Goal: Task Accomplishment & Management: Complete application form

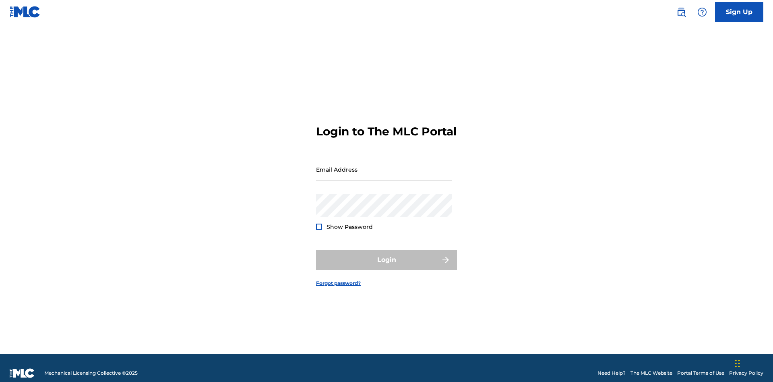
scroll to position [10, 0]
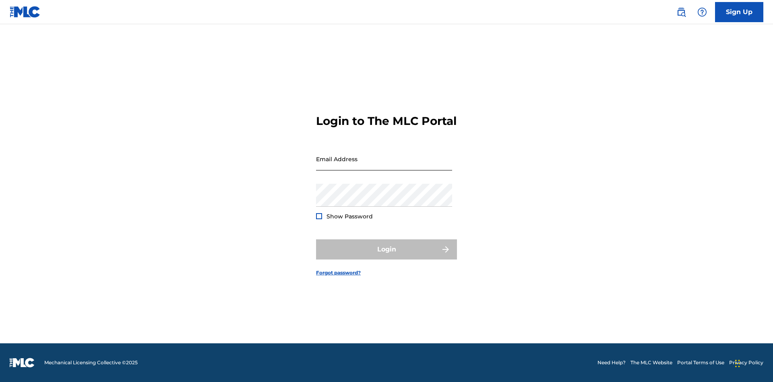
click at [384, 165] on input "Email Address" at bounding box center [384, 158] width 136 height 23
type input "Duke.McTesterson@gmail.com"
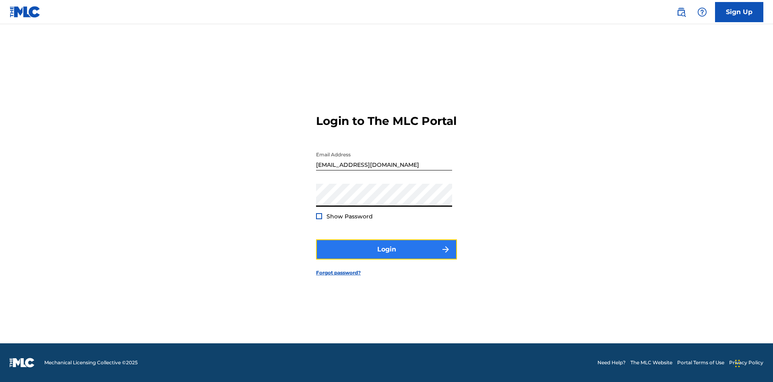
click at [386, 256] on button "Login" at bounding box center [386, 249] width 141 height 20
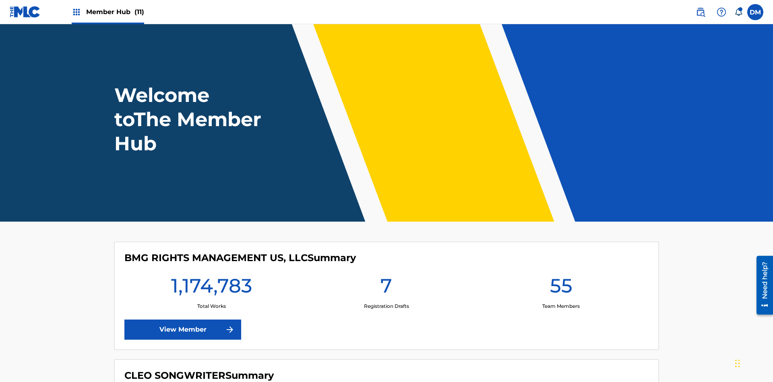
click at [115, 12] on span "Member Hub (11)" at bounding box center [115, 11] width 58 height 9
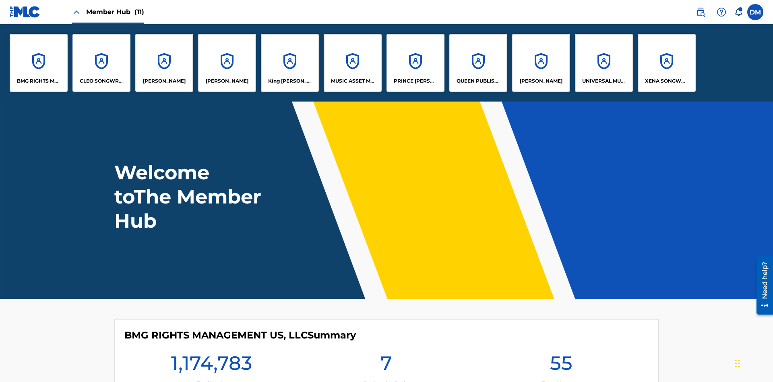
scroll to position [29, 0]
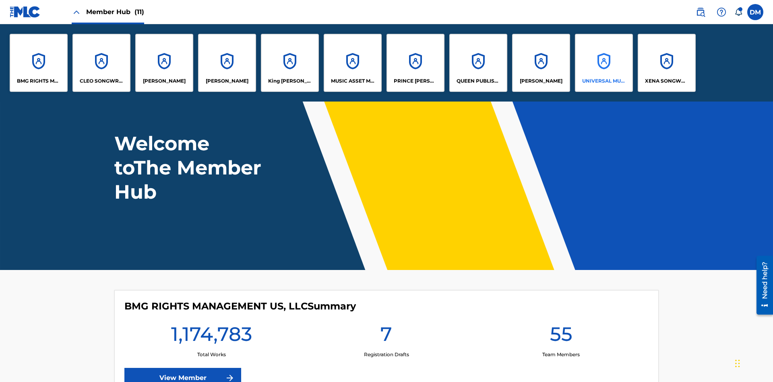
click at [603, 81] on p "UNIVERSAL MUSIC PUB GROUP" at bounding box center [604, 80] width 44 height 7
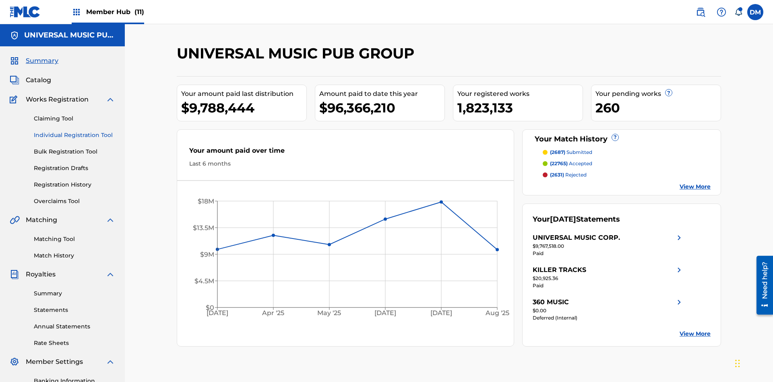
click at [74, 131] on link "Individual Registration Tool" at bounding box center [74, 135] width 81 height 8
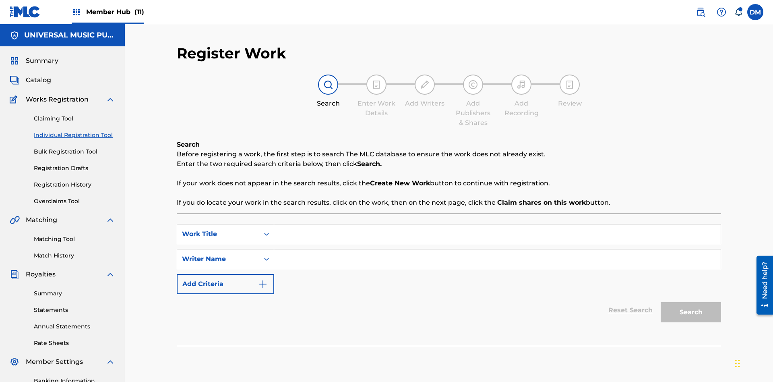
click at [497, 224] on input "Search Form" at bounding box center [497, 233] width 446 height 19
type input "My Favorite Dummy Music Work"
click at [497, 249] on input "Search Form" at bounding box center [497, 258] width 446 height 19
type input "QWERTYUIOP"
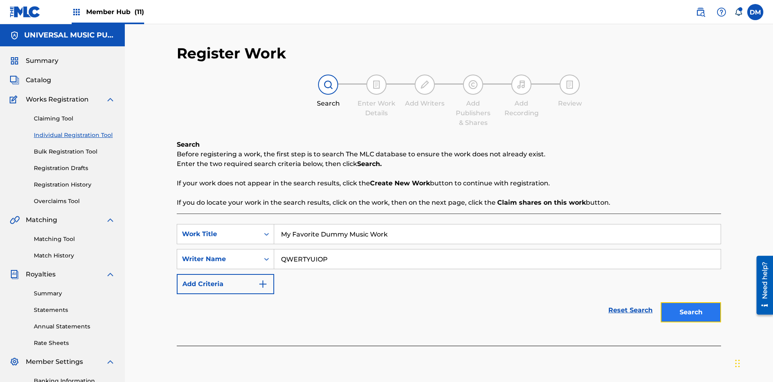
click at [691, 302] on button "Search" at bounding box center [690, 312] width 60 height 20
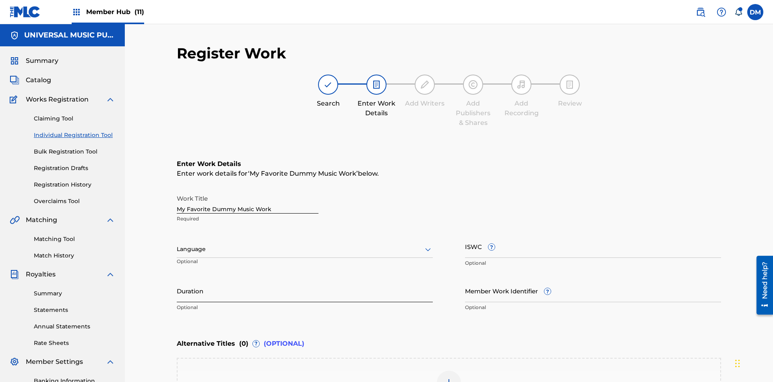
click at [305, 279] on input "Duration" at bounding box center [305, 290] width 256 height 23
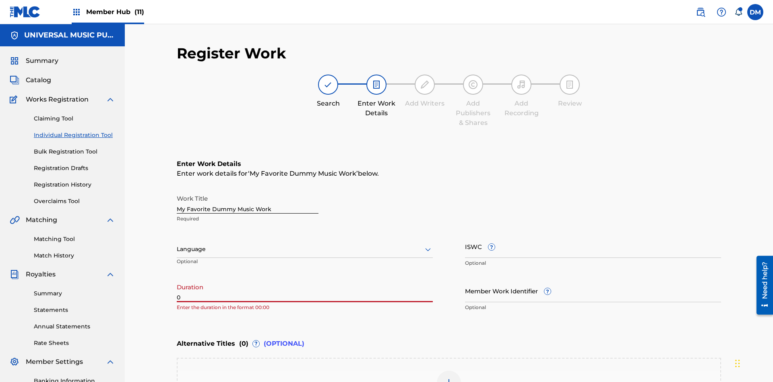
click at [305, 279] on input "0" at bounding box center [305, 290] width 256 height 23
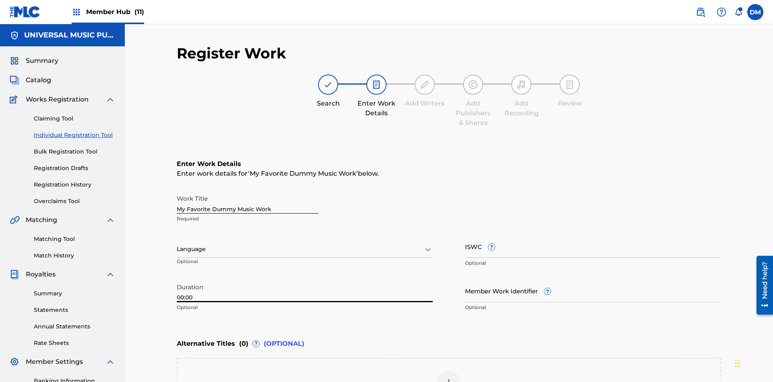
type input "00:00"
click at [428, 244] on icon at bounding box center [428, 249] width 10 height 10
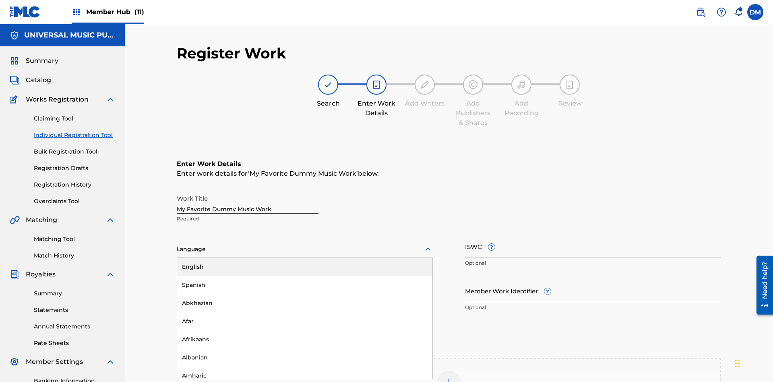
click at [593, 279] on input "Member Work Identifier ?" at bounding box center [593, 290] width 256 height 23
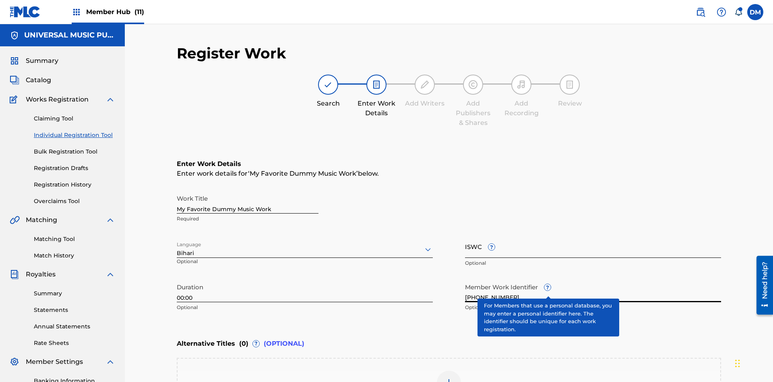
type input "2025.09.25.04"
click at [593, 235] on input "ISWC ?" at bounding box center [593, 246] width 256 height 23
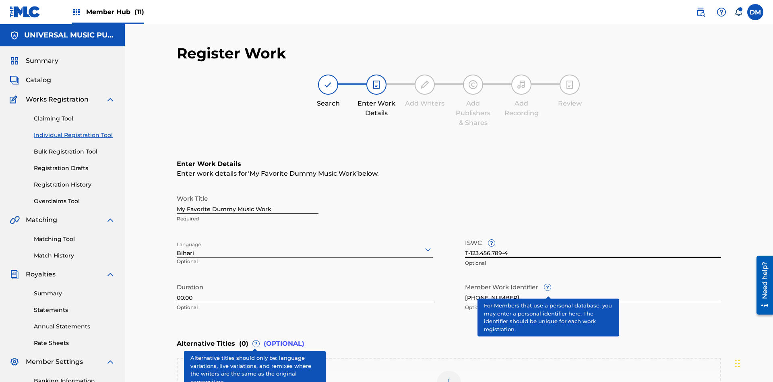
type input "T-123.456.789-4"
click at [449, 378] on img at bounding box center [449, 383] width 10 height 10
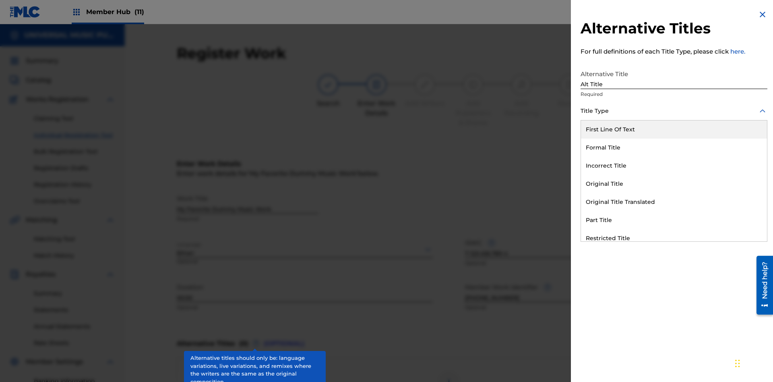
click at [674, 184] on div "Original Title" at bounding box center [674, 184] width 186 height 18
click at [674, 147] on div at bounding box center [673, 147] width 187 height 10
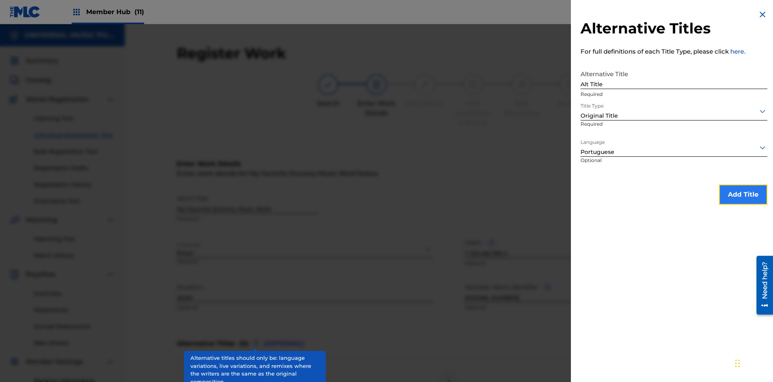
click at [743, 194] on button "Add Title" at bounding box center [743, 194] width 48 height 20
click at [449, 370] on div at bounding box center [449, 382] width 24 height 24
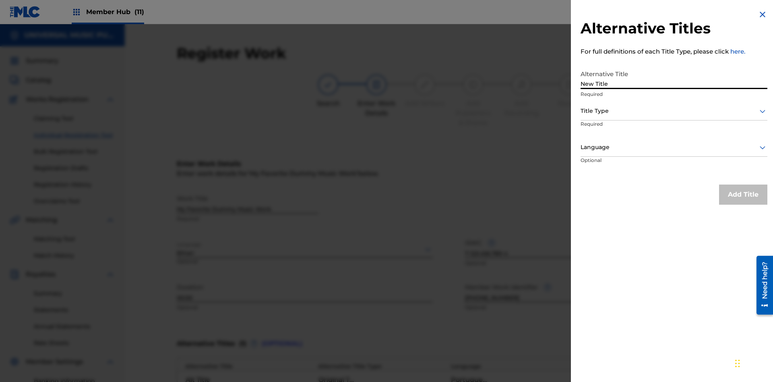
type input "New Title"
click at [674, 111] on div at bounding box center [673, 111] width 187 height 10
click at [674, 147] on div at bounding box center [673, 147] width 187 height 10
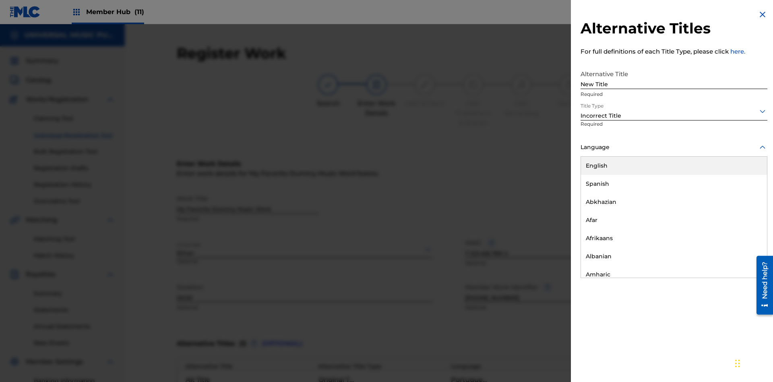
click at [674, 165] on div "English" at bounding box center [674, 166] width 186 height 18
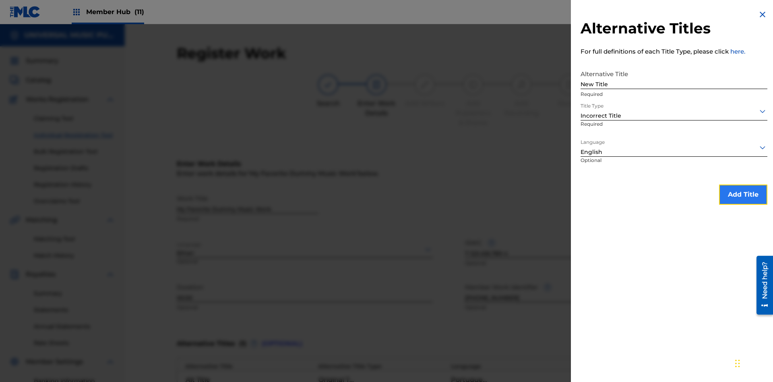
click at [743, 194] on button "Add Title" at bounding box center [743, 194] width 48 height 20
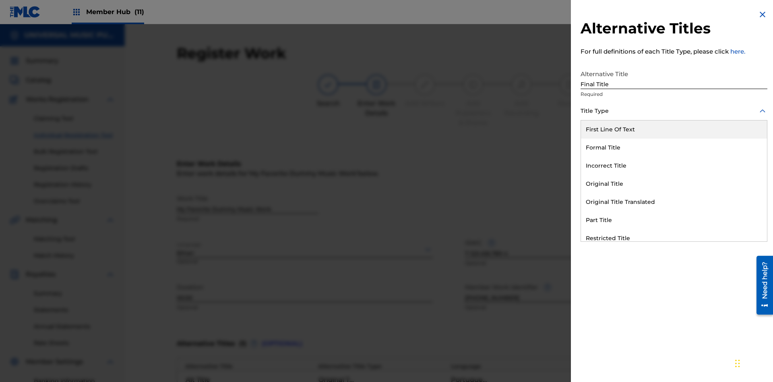
click at [674, 220] on div "Part Title" at bounding box center [674, 220] width 186 height 18
click at [674, 147] on div at bounding box center [673, 147] width 187 height 10
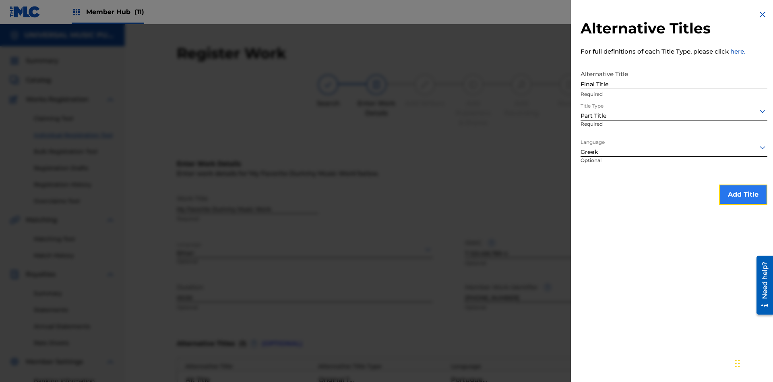
click at [743, 194] on button "Add Title" at bounding box center [743, 194] width 48 height 20
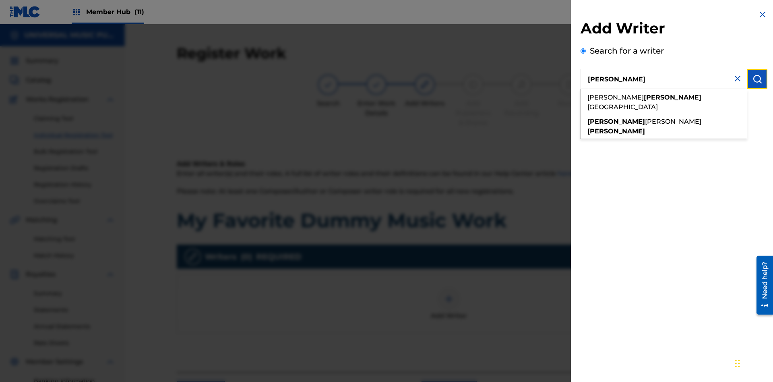
click at [757, 79] on img "submit" at bounding box center [757, 79] width 10 height 10
click at [583, 110] on input "Create a writer" at bounding box center [582, 107] width 5 height 5
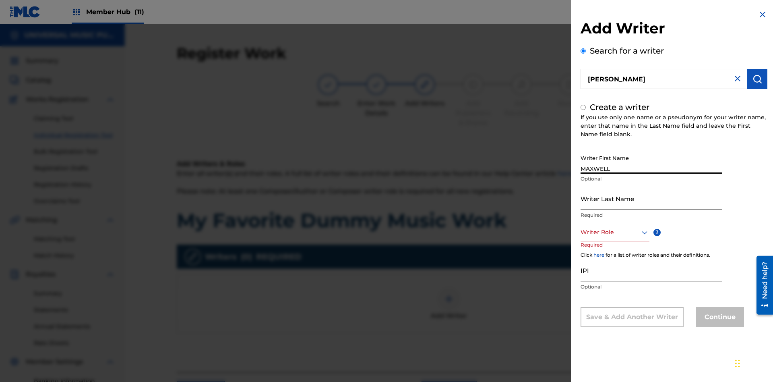
click at [651, 198] on input "Writer Last Name" at bounding box center [651, 198] width 142 height 23
click at [651, 270] on input "IPI" at bounding box center [651, 269] width 142 height 23
click at [614, 232] on div at bounding box center [614, 232] width 69 height 10
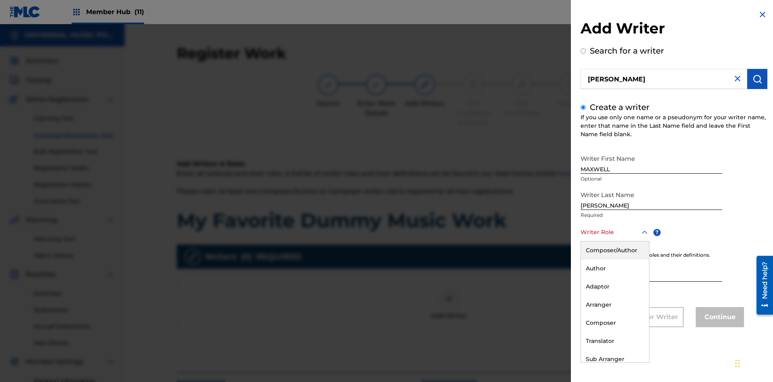
click at [614, 268] on div "Author" at bounding box center [615, 268] width 68 height 18
click at [718, 318] on button "Continue" at bounding box center [719, 317] width 48 height 20
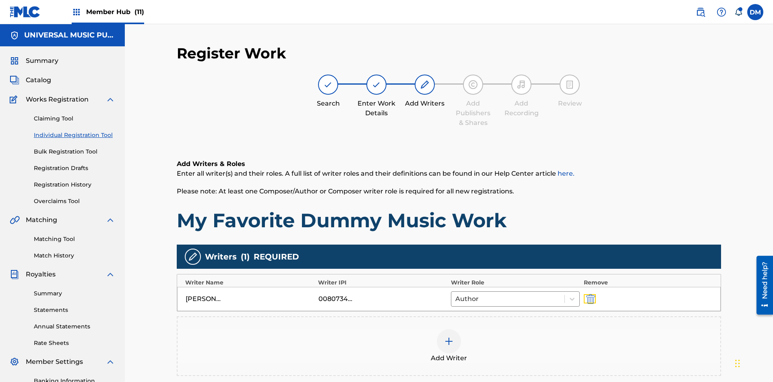
click at [589, 294] on img "submit" at bounding box center [590, 299] width 9 height 10
click at [449, 336] on img at bounding box center [449, 341] width 10 height 10
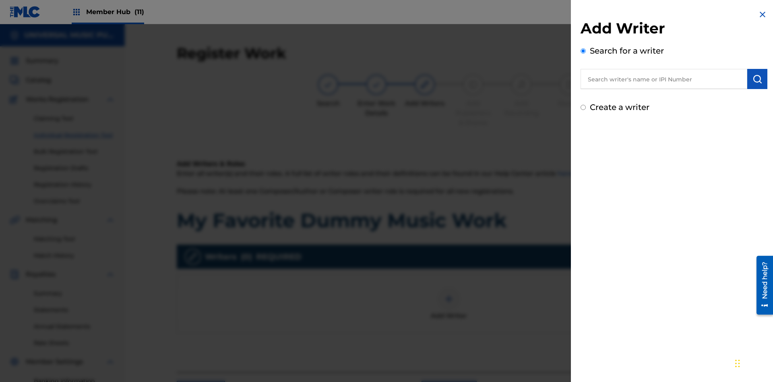
click at [664, 79] on input "text" at bounding box center [663, 79] width 167 height 20
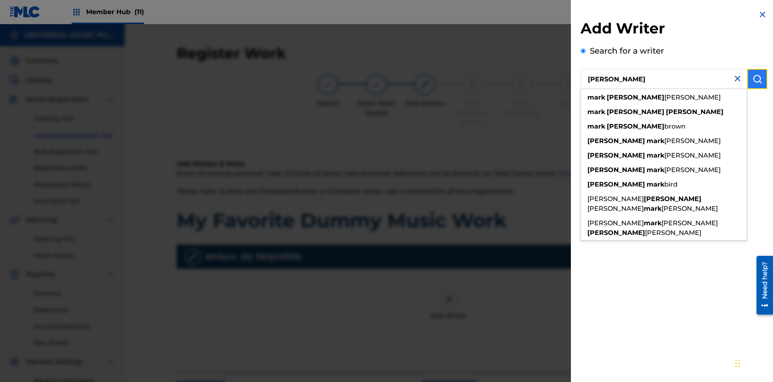
click at [757, 79] on img "submit" at bounding box center [757, 79] width 10 height 10
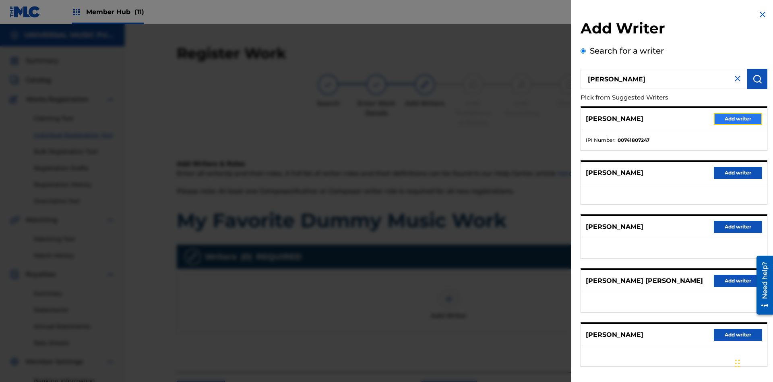
click at [738, 118] on button "Add writer" at bounding box center [738, 119] width 48 height 12
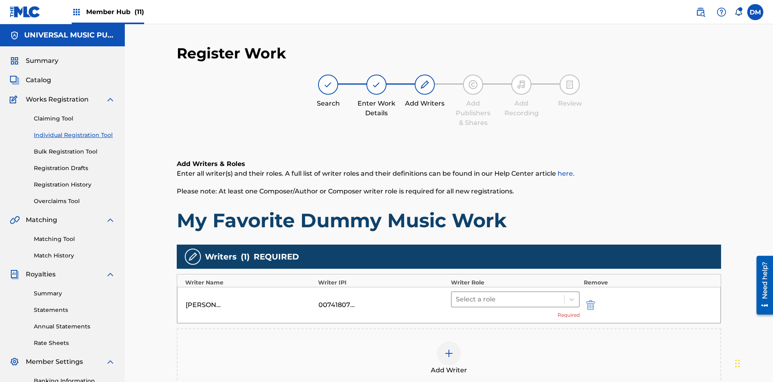
click at [456, 294] on input "text" at bounding box center [457, 299] width 2 height 10
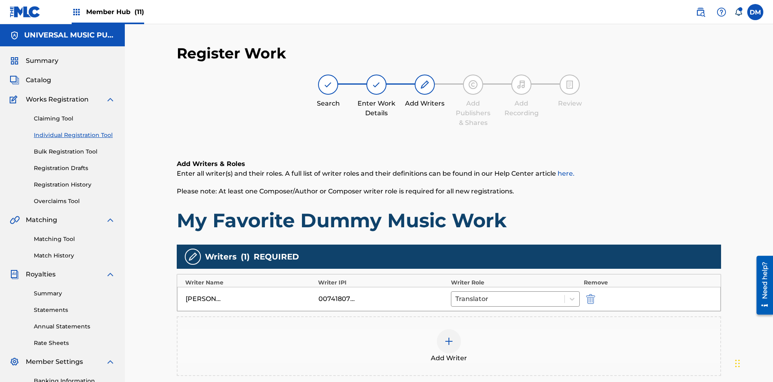
click at [449, 329] on div at bounding box center [449, 341] width 24 height 24
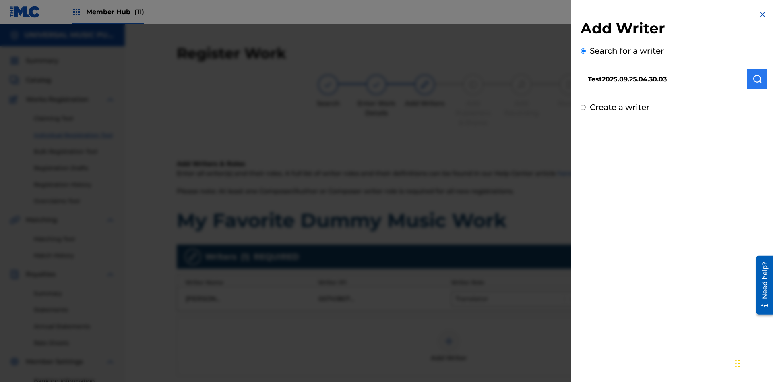
type input "Test2025.09.25.04.30.03"
click at [757, 79] on img "submit" at bounding box center [757, 79] width 10 height 10
click at [583, 110] on input "Create a writer" at bounding box center [582, 107] width 5 height 5
radio input "false"
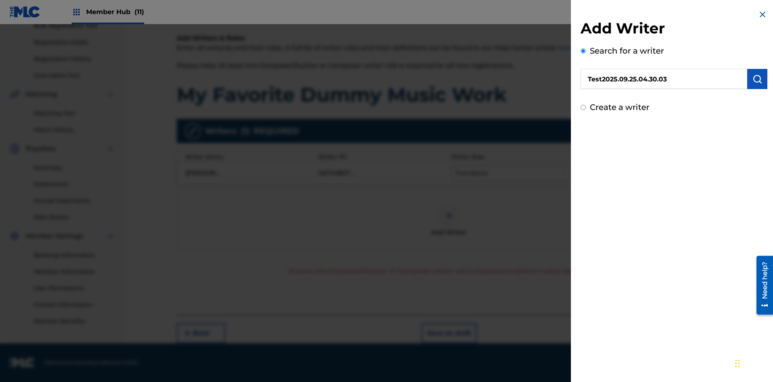
radio input "false"
radio input "true"
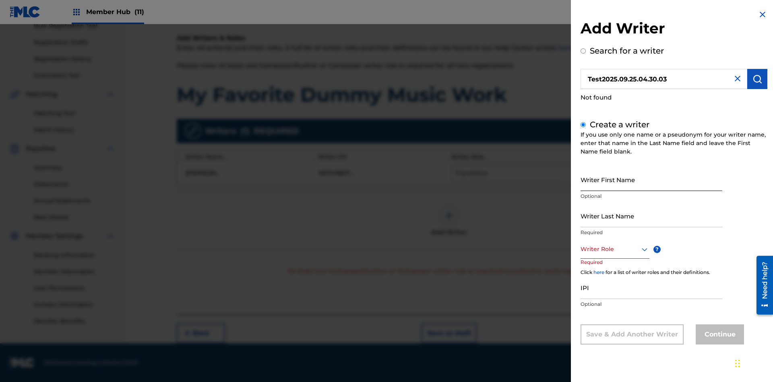
click at [651, 179] on input "Writer First Name" at bounding box center [651, 179] width 142 height 23
type input "Test2025.09.25.04.30.06"
click at [651, 215] on input "Writer Last Name" at bounding box center [651, 215] width 142 height 23
click at [614, 249] on div at bounding box center [614, 249] width 69 height 10
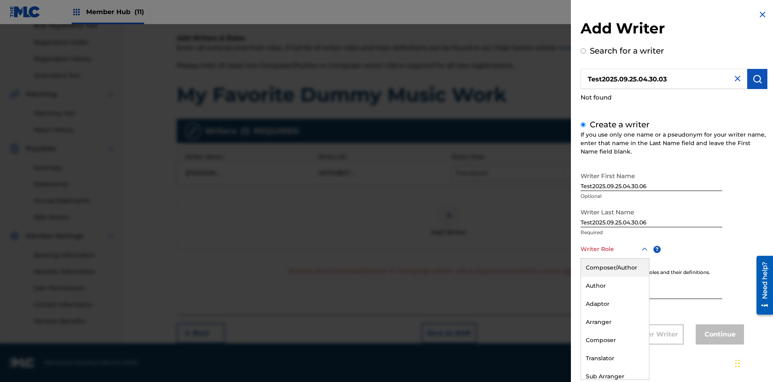
click at [614, 340] on div "Composer" at bounding box center [615, 340] width 68 height 18
click at [651, 288] on input "IPI" at bounding box center [651, 287] width 142 height 23
click at [718, 334] on button "Continue" at bounding box center [719, 334] width 48 height 20
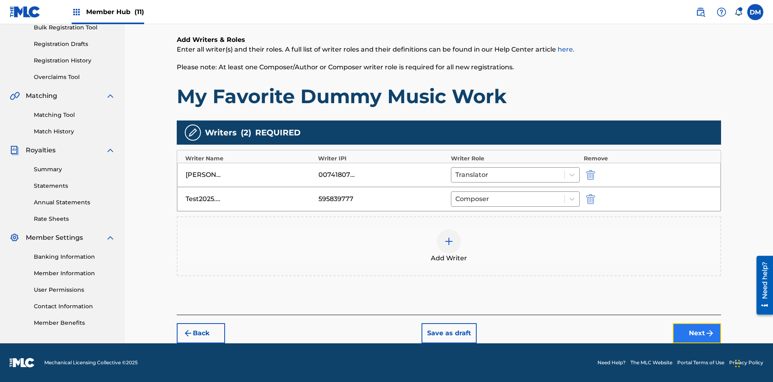
click at [697, 333] on button "Next" at bounding box center [697, 333] width 48 height 20
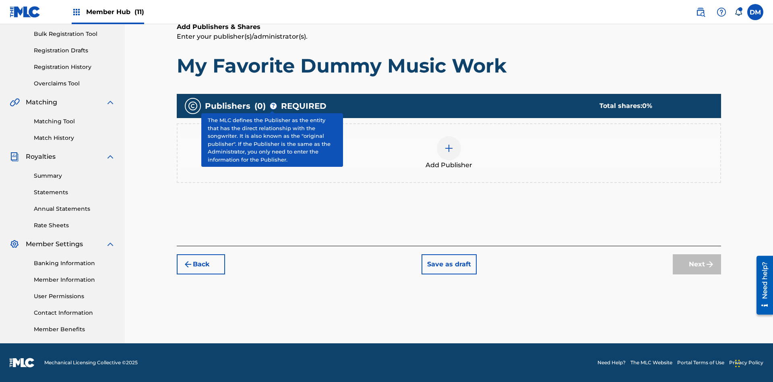
click at [449, 148] on img at bounding box center [449, 148] width 10 height 10
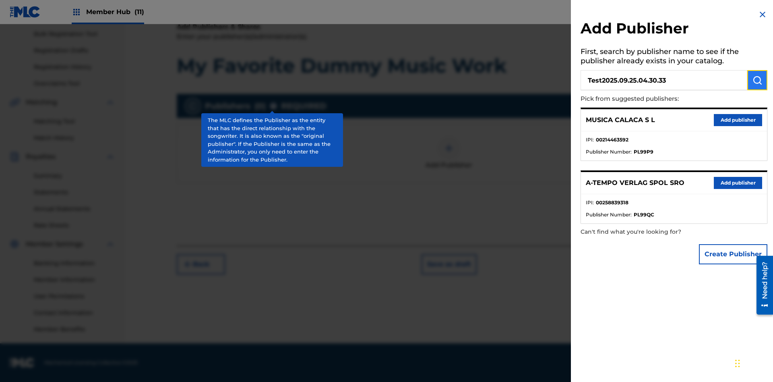
click at [757, 80] on img "submit" at bounding box center [757, 80] width 10 height 10
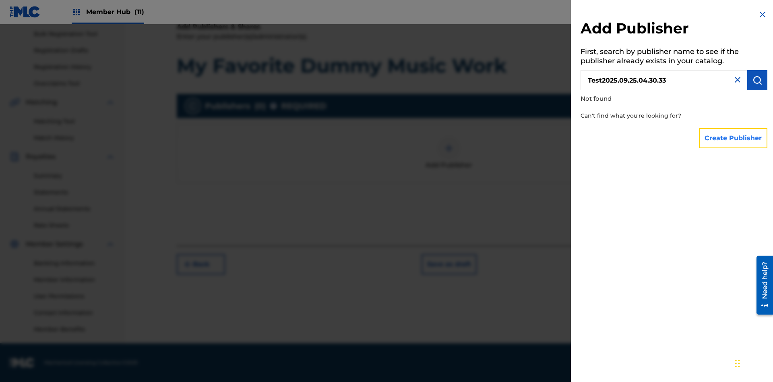
click at [733, 138] on button "Create Publisher" at bounding box center [733, 138] width 68 height 20
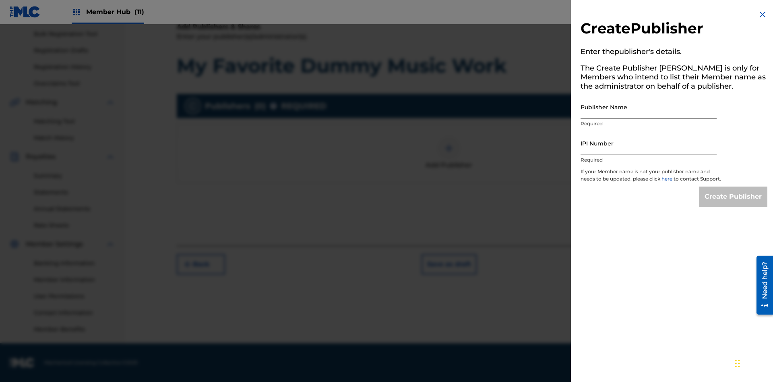
click at [648, 107] on input "Publisher Name" at bounding box center [648, 106] width 136 height 23
click at [648, 143] on input "IPI Number" at bounding box center [648, 143] width 136 height 23
click at [733, 204] on input "Create Publisher" at bounding box center [733, 196] width 68 height 20
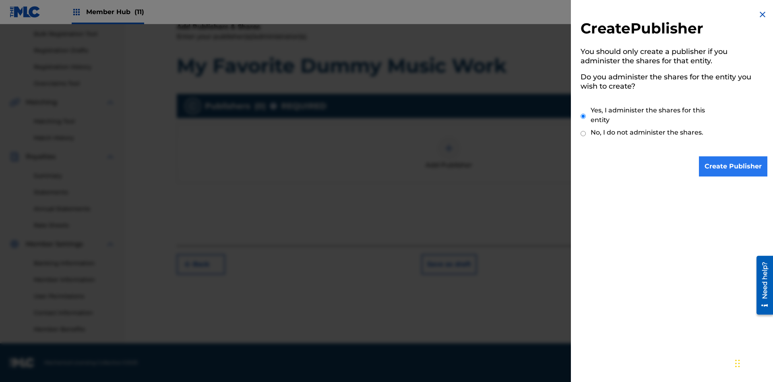
click at [583, 116] on input "Yes, I administer the shares for this entity" at bounding box center [582, 115] width 5 height 17
click at [733, 166] on input "Create Publisher" at bounding box center [733, 166] width 68 height 20
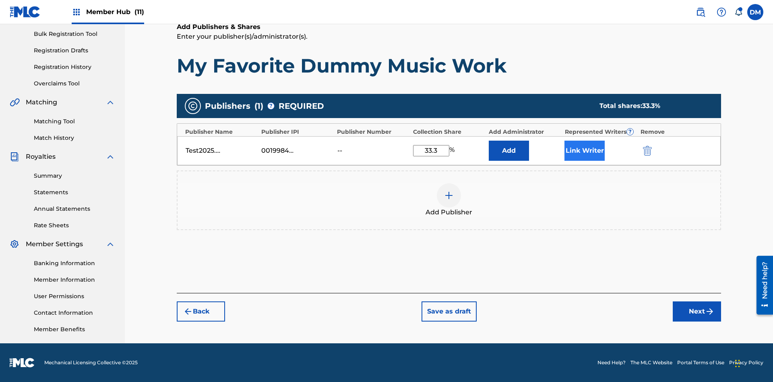
type input "33.3"
click at [584, 150] on button "Link Writer" at bounding box center [584, 150] width 40 height 20
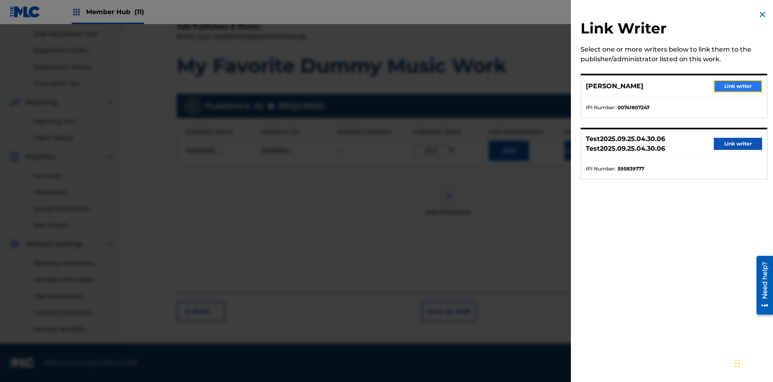
click at [738, 86] on button "Link writer" at bounding box center [738, 86] width 48 height 12
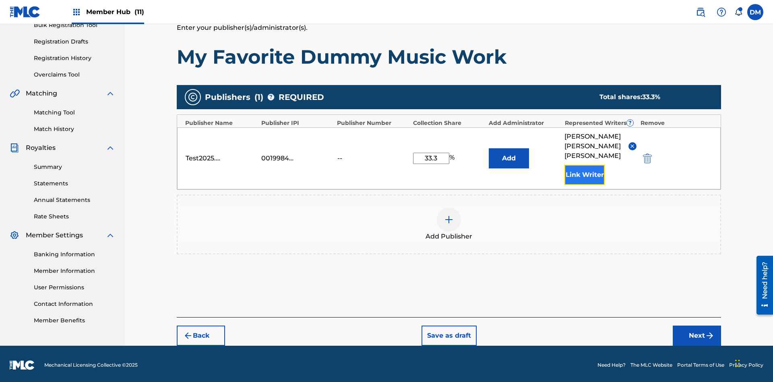
click at [584, 172] on button "Link Writer" at bounding box center [584, 175] width 40 height 20
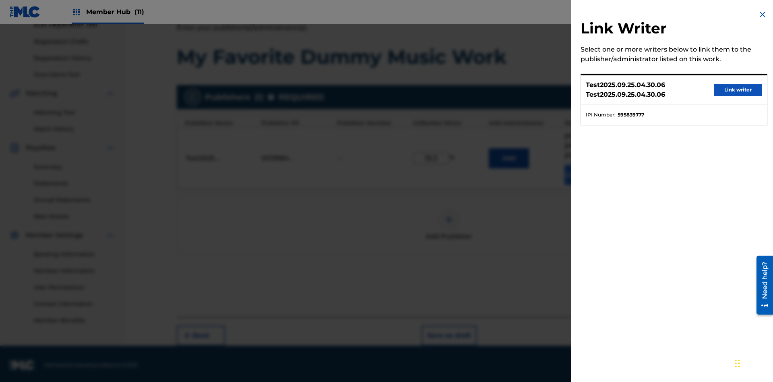
click at [738, 90] on button "Link writer" at bounding box center [738, 90] width 48 height 12
click at [584, 172] on button "Link Writer" at bounding box center [584, 175] width 40 height 20
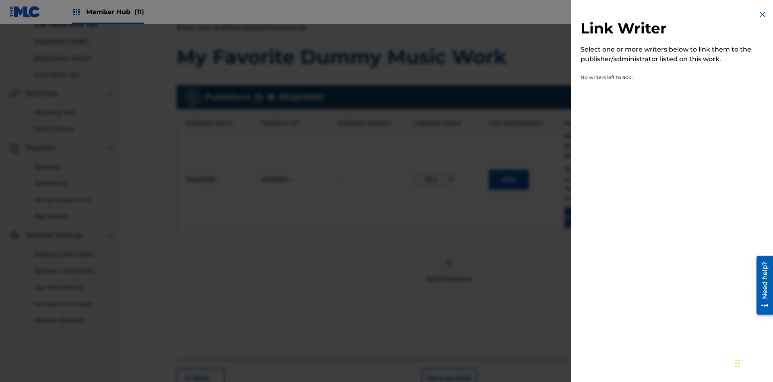
click at [762, 14] on img at bounding box center [762, 15] width 10 height 10
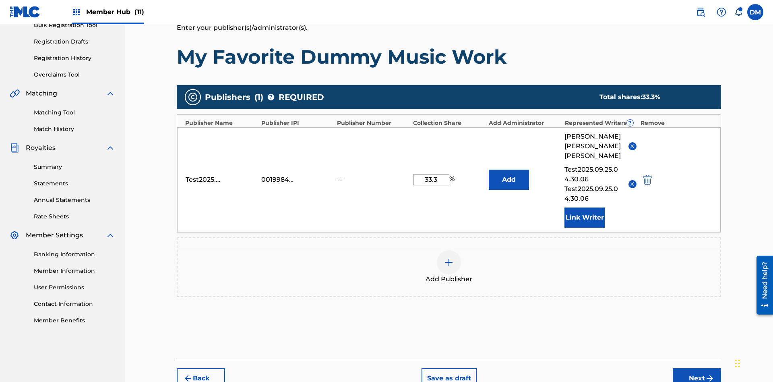
click at [449, 257] on img at bounding box center [449, 262] width 10 height 10
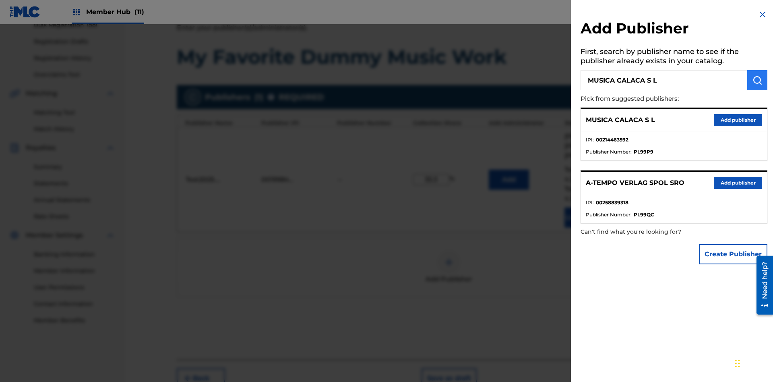
type input "MUSICA CALACA S L"
click at [757, 80] on img "submit" at bounding box center [757, 80] width 10 height 10
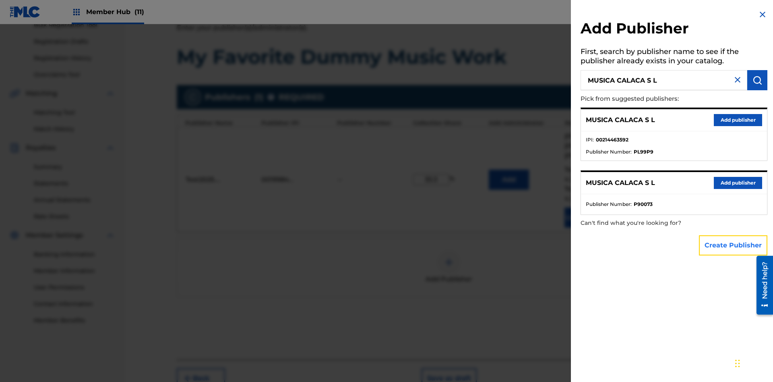
click at [733, 245] on button "Create Publisher" at bounding box center [733, 245] width 68 height 20
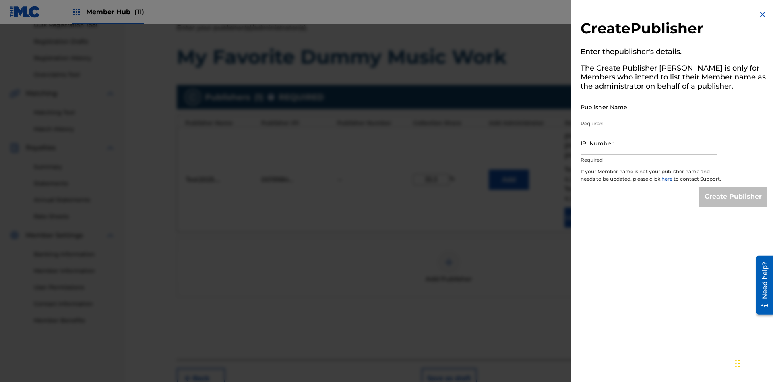
click at [648, 107] on input "Publisher Name" at bounding box center [648, 106] width 136 height 23
type input "MUSICA CALACA S L"
click at [648, 143] on input "IPI Number" at bounding box center [648, 143] width 136 height 23
type input "00214463592"
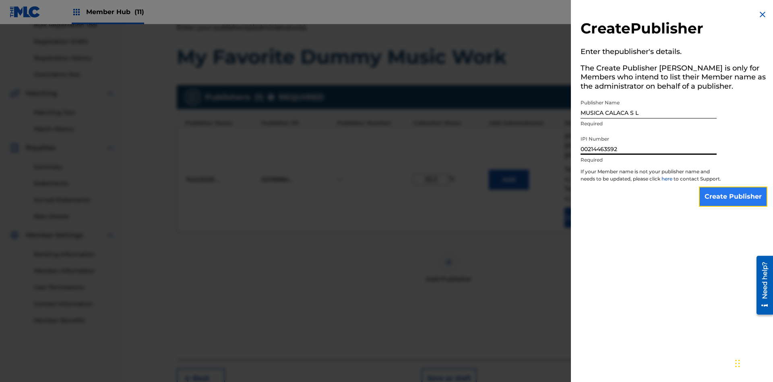
click at [733, 204] on input "Create Publisher" at bounding box center [733, 196] width 68 height 20
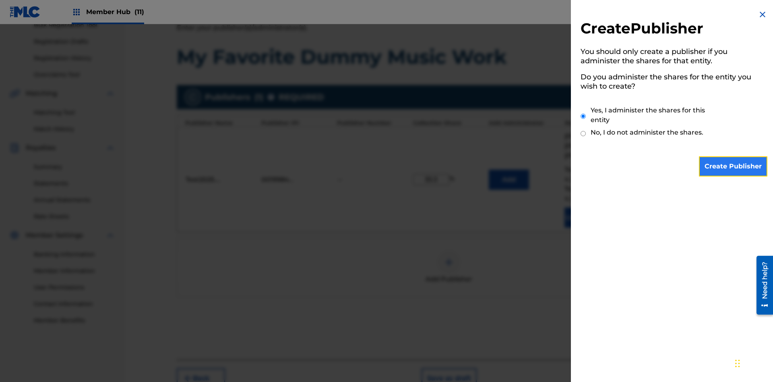
click at [733, 166] on input "Create Publisher" at bounding box center [733, 166] width 68 height 20
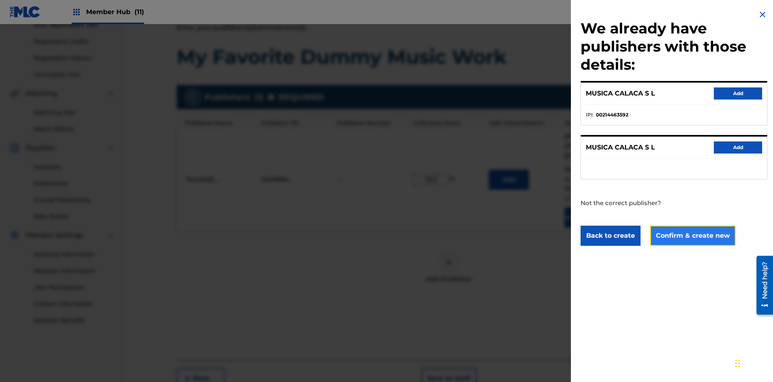
click at [692, 235] on button "Confirm & create new" at bounding box center [692, 235] width 85 height 20
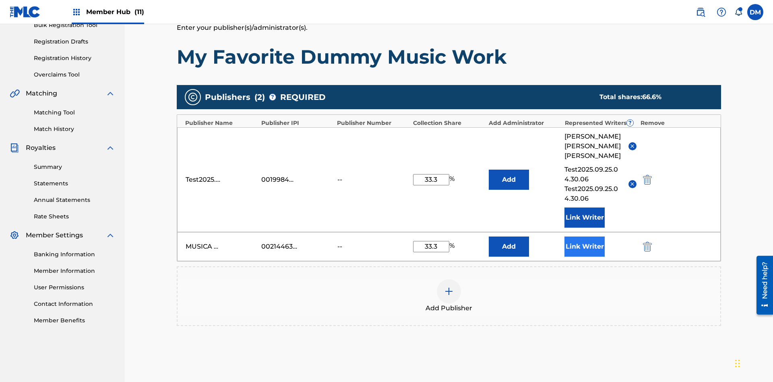
type input "33.3"
click at [584, 236] on button "Link Writer" at bounding box center [584, 246] width 40 height 20
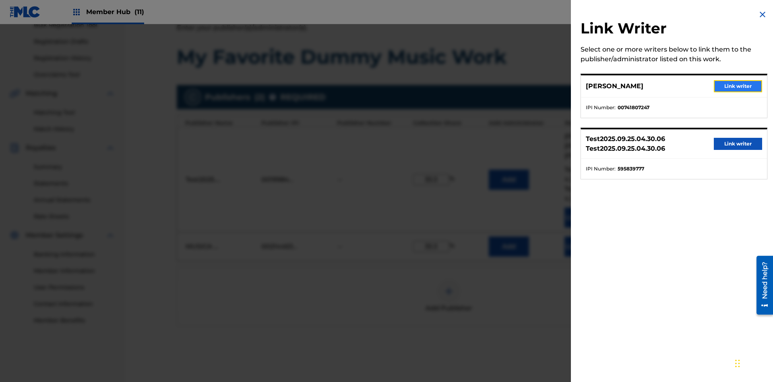
click at [738, 86] on button "Link writer" at bounding box center [738, 86] width 48 height 12
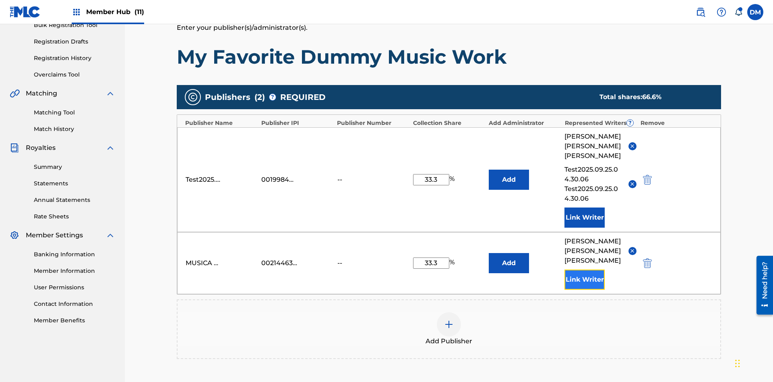
click at [584, 269] on button "Link Writer" at bounding box center [584, 279] width 40 height 20
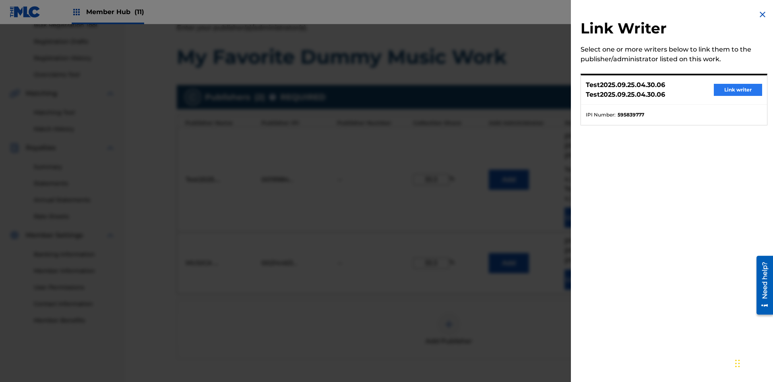
click at [738, 90] on button "Link writer" at bounding box center [738, 90] width 48 height 12
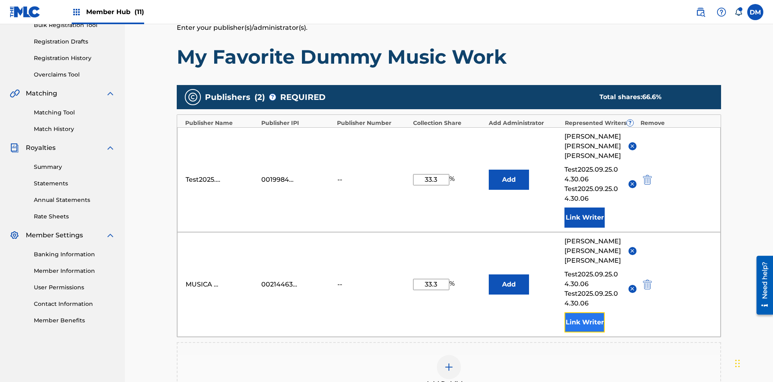
click at [584, 312] on button "Link Writer" at bounding box center [584, 322] width 40 height 20
click at [449, 362] on img at bounding box center [449, 367] width 10 height 10
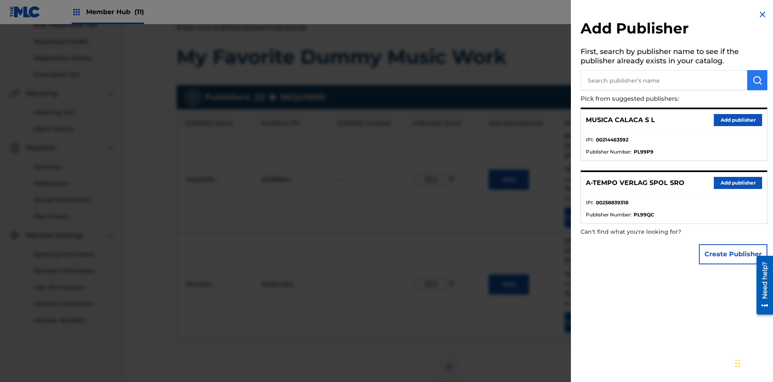
click at [664, 80] on input "text" at bounding box center [663, 80] width 167 height 20
type input "Test2025.09.25.04.31.38"
click at [757, 80] on img "submit" at bounding box center [757, 80] width 10 height 10
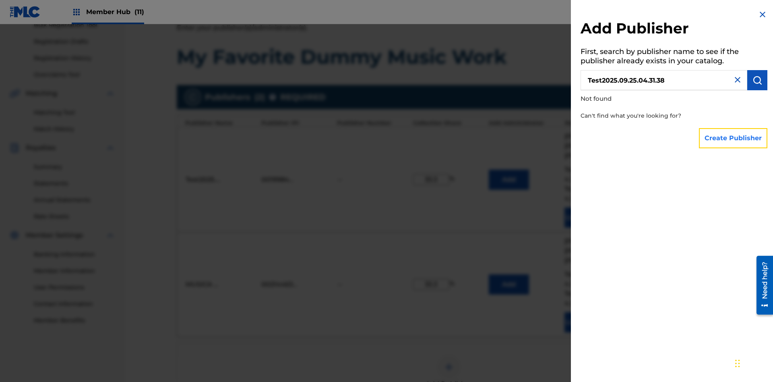
click at [733, 138] on button "Create Publisher" at bounding box center [733, 138] width 68 height 20
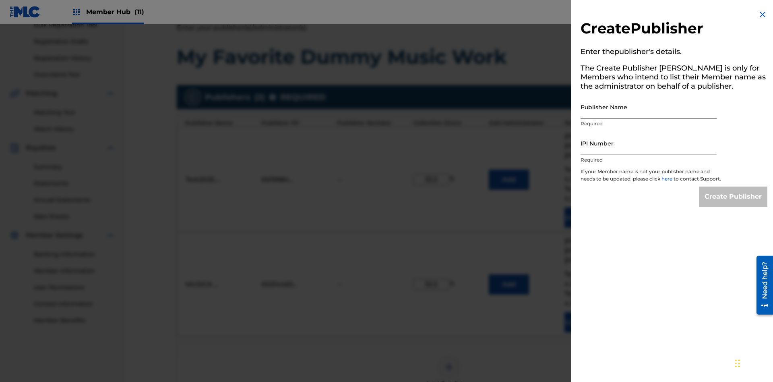
click at [648, 107] on input "Publisher Name" at bounding box center [648, 106] width 136 height 23
type input "Test2025.09.25.04.31.44"
click at [648, 143] on input "IPI Number" at bounding box center [648, 143] width 136 height 23
type input "00353271280"
click at [733, 204] on input "Create Publisher" at bounding box center [733, 196] width 68 height 20
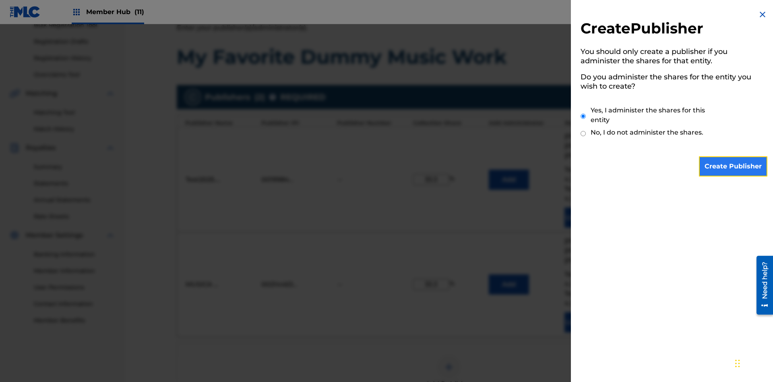
click at [733, 166] on input "Create Publisher" at bounding box center [733, 166] width 68 height 20
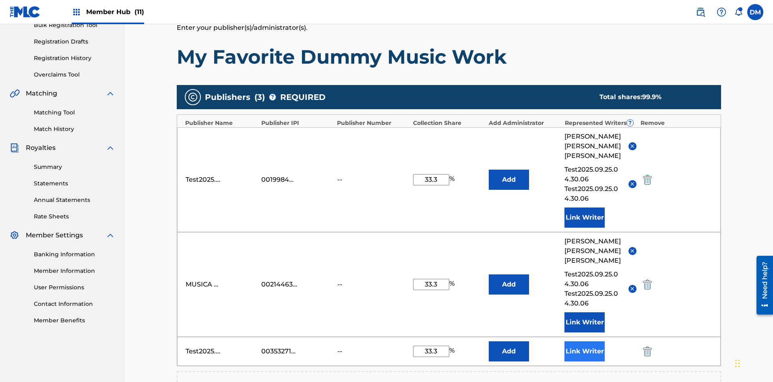
type input "33.3"
click at [584, 341] on button "Link Writer" at bounding box center [584, 351] width 40 height 20
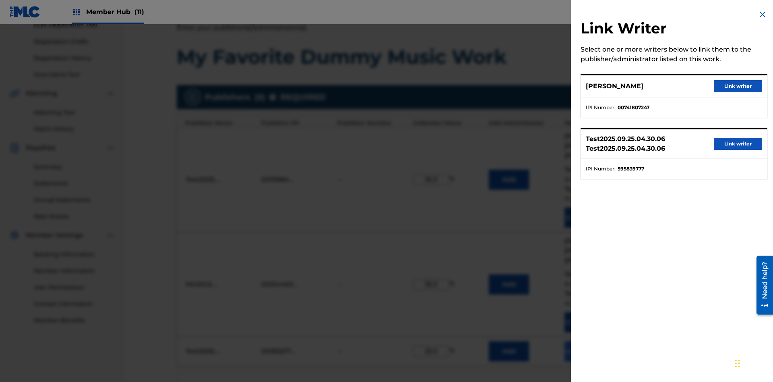
click at [738, 86] on button "Link writer" at bounding box center [738, 86] width 48 height 12
click at [584, 341] on button "Link Writer" at bounding box center [584, 351] width 40 height 20
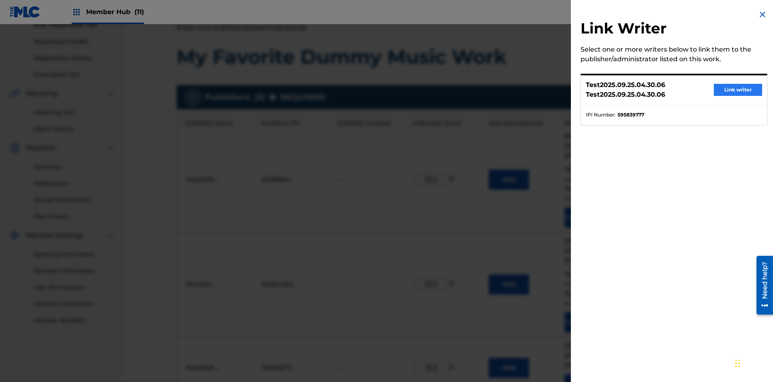
click at [738, 90] on button "Link writer" at bounding box center [738, 90] width 48 height 12
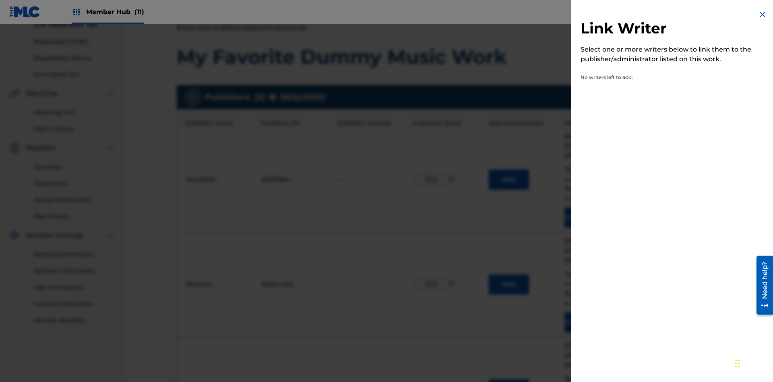
click at [762, 14] on img at bounding box center [762, 15] width 10 height 10
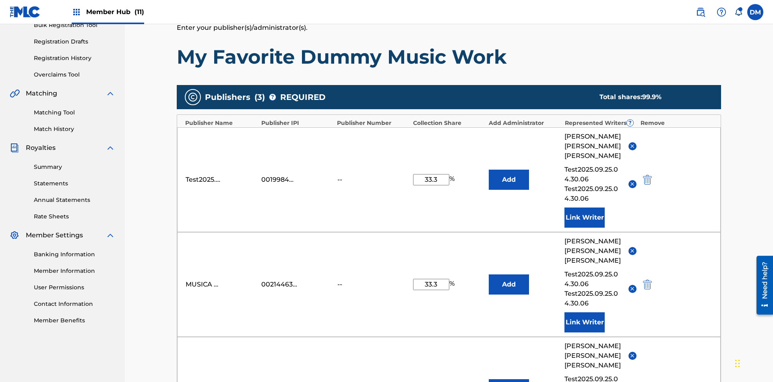
click at [646, 381] on img "submit" at bounding box center [647, 389] width 9 height 10
click at [449, 362] on img at bounding box center [449, 367] width 10 height 10
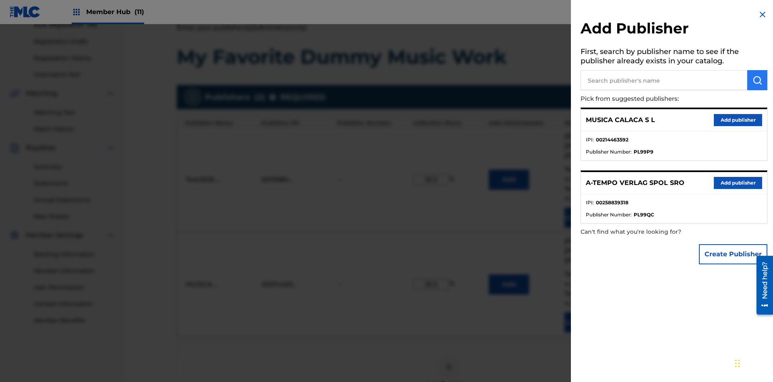
click at [664, 80] on input "text" at bounding box center [663, 80] width 167 height 20
type input "UNIVERSAL MUSIC PUBLISHING"
click at [757, 80] on img "submit" at bounding box center [757, 80] width 10 height 10
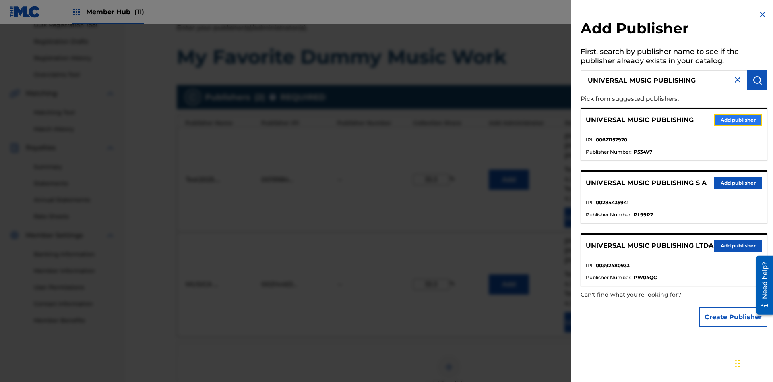
click at [738, 120] on button "Add publisher" at bounding box center [738, 120] width 48 height 12
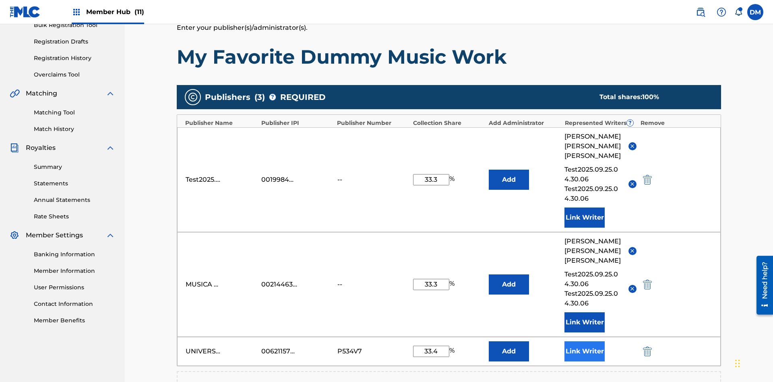
type input "33.4"
click at [584, 341] on button "Link Writer" at bounding box center [584, 351] width 40 height 20
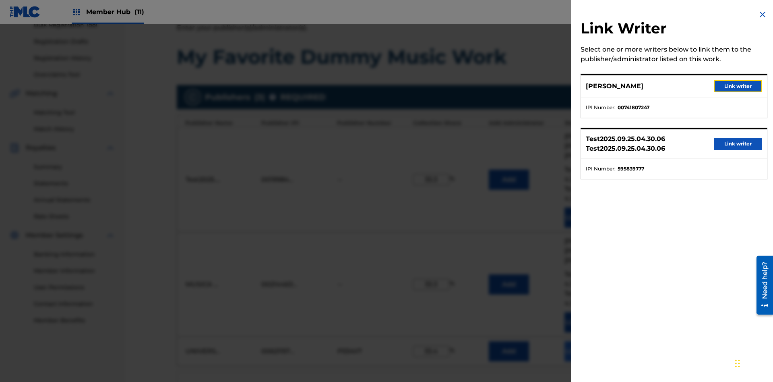
click at [738, 86] on button "Link writer" at bounding box center [738, 86] width 48 height 12
click at [584, 341] on button "Link Writer" at bounding box center [584, 351] width 40 height 20
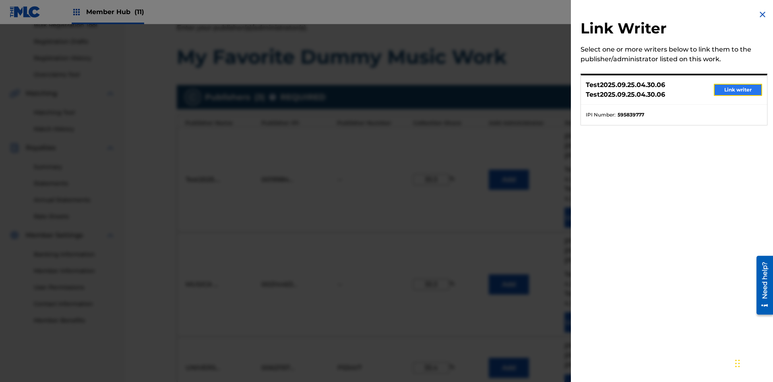
click at [738, 90] on button "Link writer" at bounding box center [738, 90] width 48 height 12
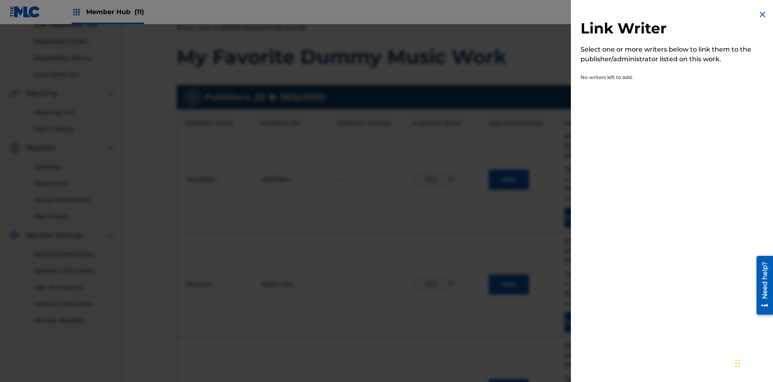
click at [762, 14] on img at bounding box center [762, 15] width 10 height 10
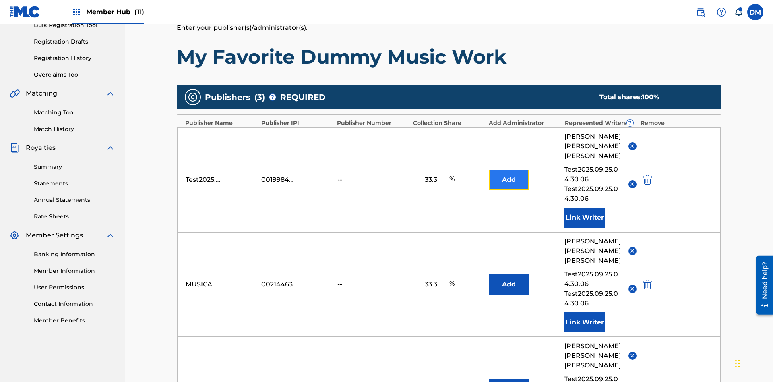
click at [509, 169] on button "Add" at bounding box center [509, 179] width 40 height 20
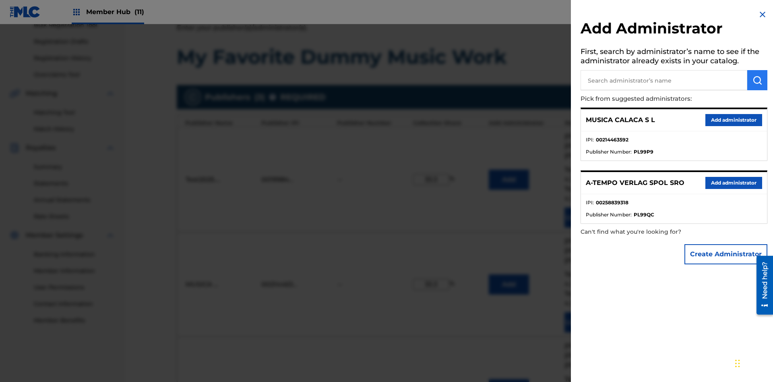
click at [664, 80] on input "text" at bounding box center [663, 80] width 167 height 20
type input "Test2025.09.25.04.32.52"
click at [757, 80] on img "submit" at bounding box center [757, 80] width 10 height 10
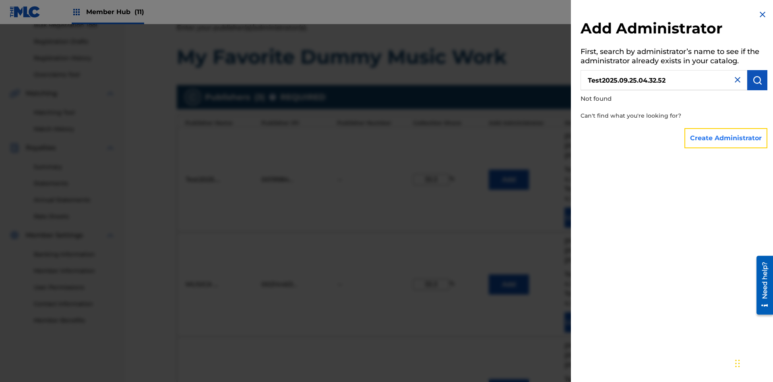
click at [726, 138] on button "Create Administrator" at bounding box center [725, 138] width 83 height 20
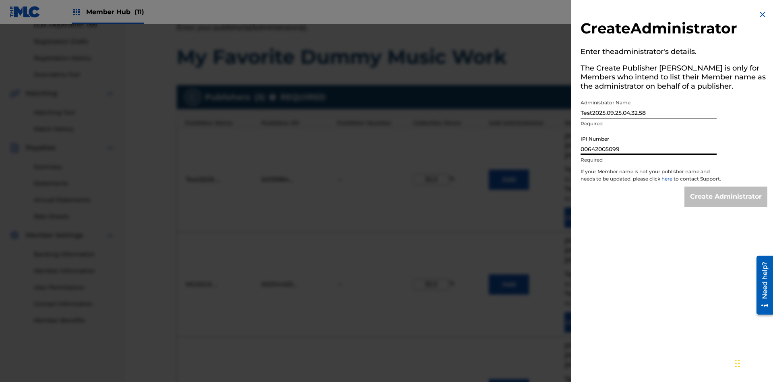
type input "00642005099"
click at [726, 204] on input "Create Administrator" at bounding box center [725, 196] width 83 height 20
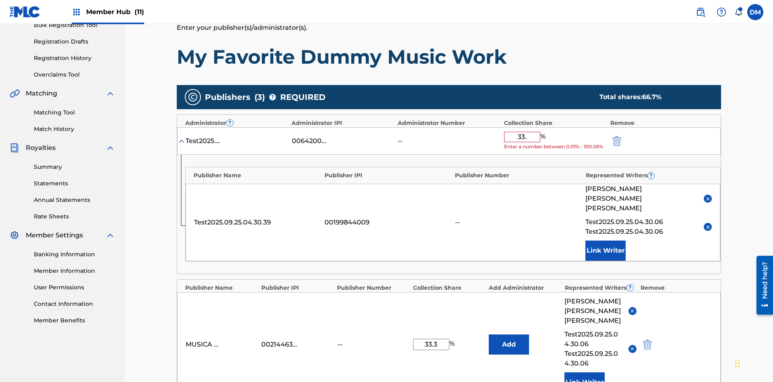
type input "33.3"
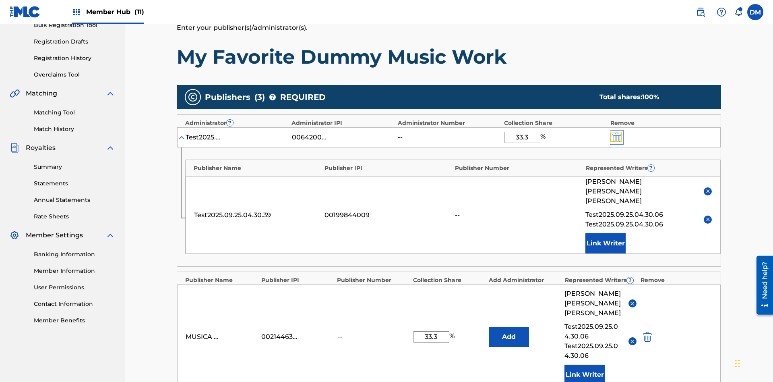
click at [616, 132] on img "submit" at bounding box center [616, 137] width 9 height 10
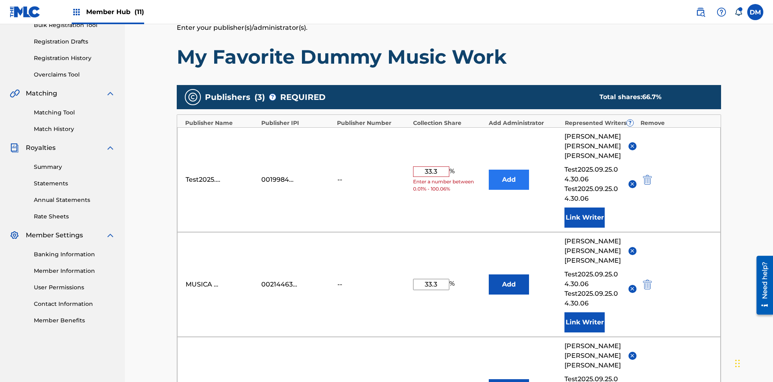
type input "33.3"
click at [509, 169] on button "Add" at bounding box center [509, 179] width 40 height 20
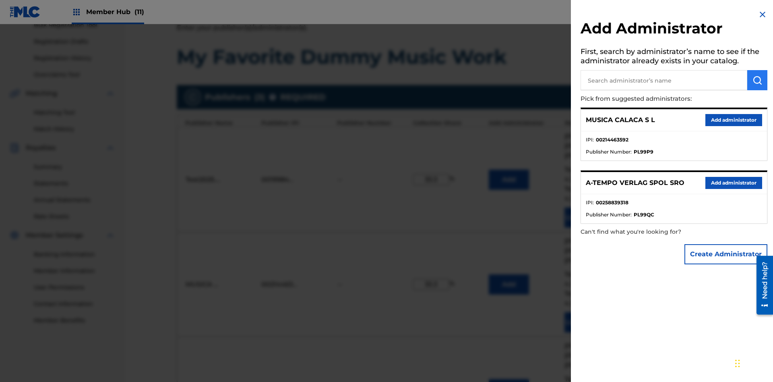
click at [664, 80] on input "text" at bounding box center [663, 80] width 167 height 20
type input "BMG MUSIC PUB. SOUTH EAST ASIA"
click at [757, 80] on img "submit" at bounding box center [757, 80] width 10 height 10
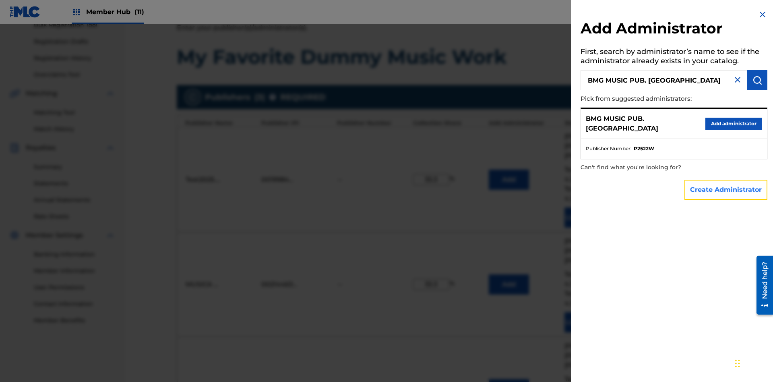
click at [726, 189] on button "Create Administrator" at bounding box center [725, 190] width 83 height 20
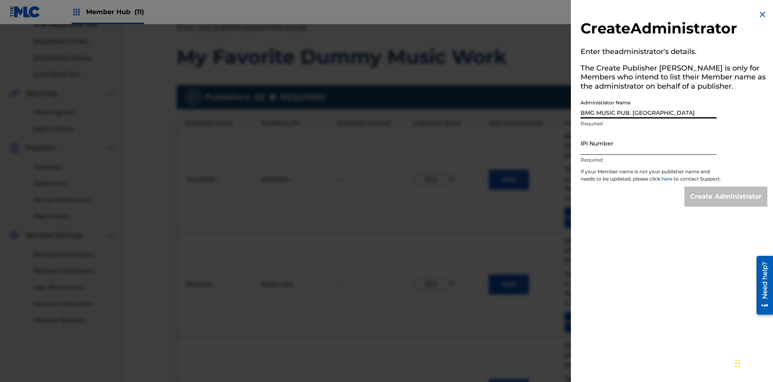
click at [648, 143] on input "IPI Number" at bounding box center [648, 143] width 136 height 23
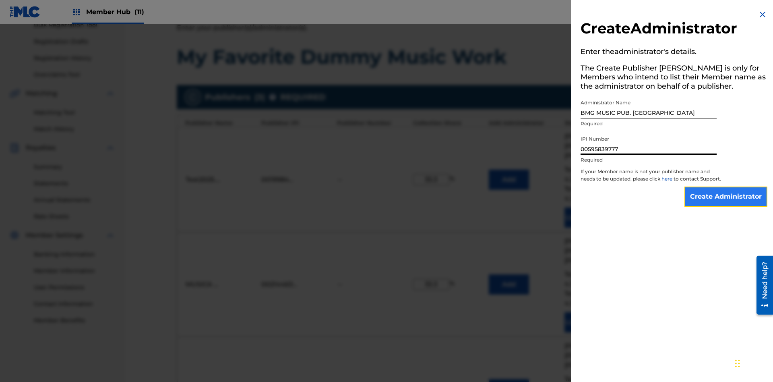
click at [726, 204] on input "Create Administrator" at bounding box center [725, 196] width 83 height 20
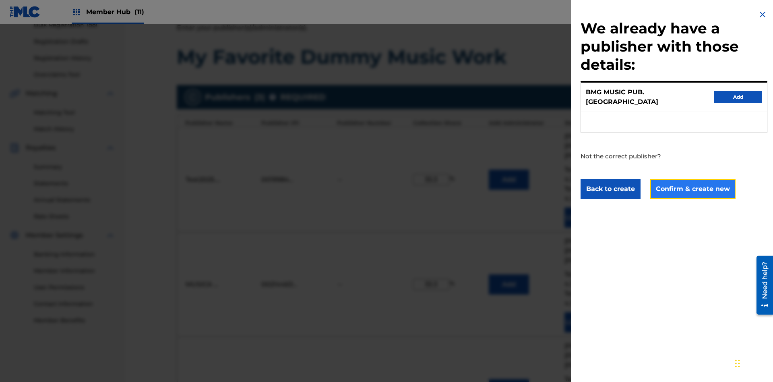
click at [692, 181] on button "Confirm & create new" at bounding box center [692, 189] width 85 height 20
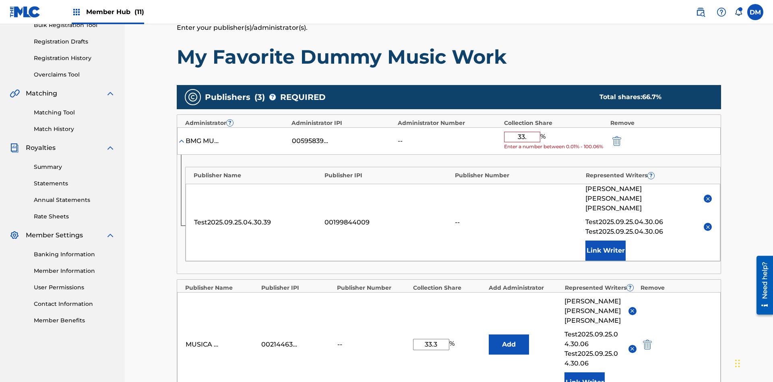
type input "33.3"
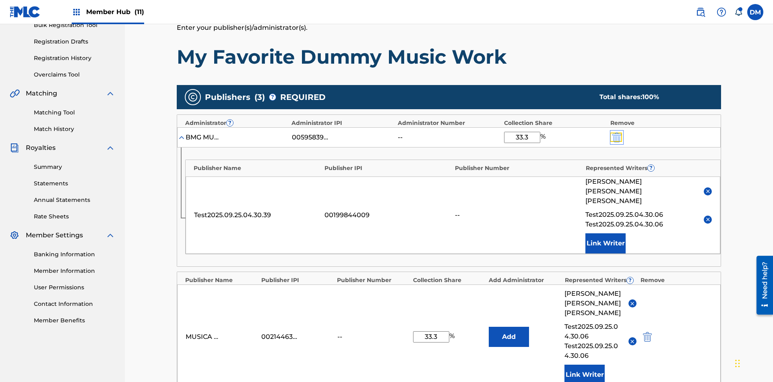
click at [616, 132] on img "submit" at bounding box center [616, 137] width 9 height 10
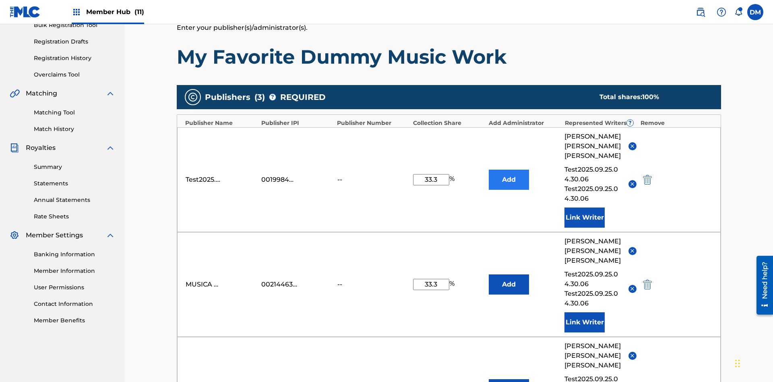
type input "33.3"
click at [509, 169] on button "Add" at bounding box center [509, 179] width 40 height 20
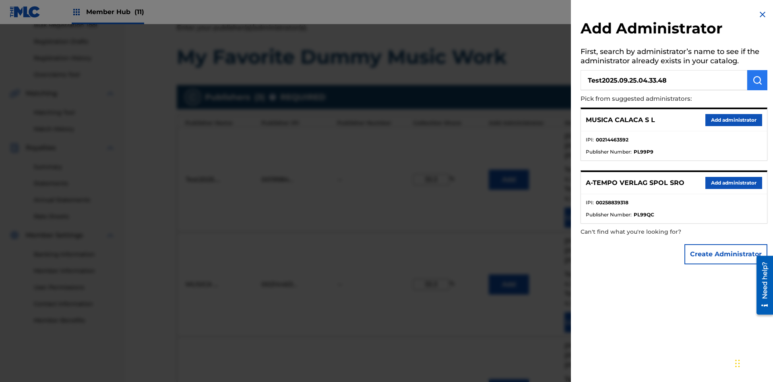
type input "Test2025.09.25.04.33.48"
click at [757, 80] on img "submit" at bounding box center [757, 80] width 10 height 10
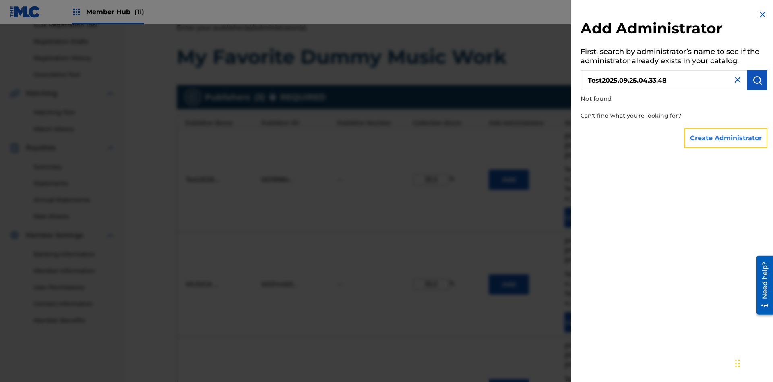
click at [726, 138] on button "Create Administrator" at bounding box center [725, 138] width 83 height 20
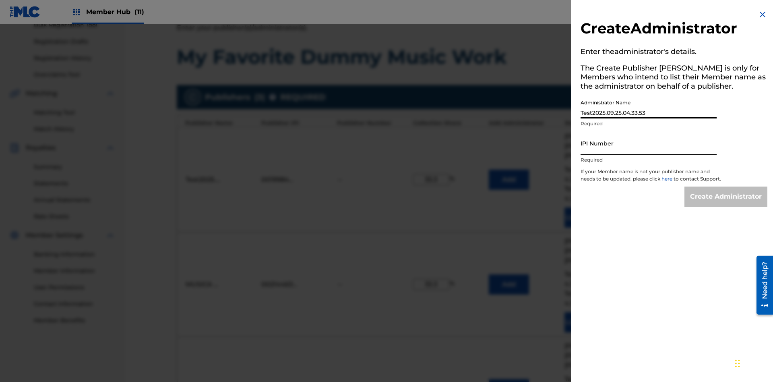
click at [648, 143] on input "IPI Number" at bounding box center [648, 143] width 136 height 23
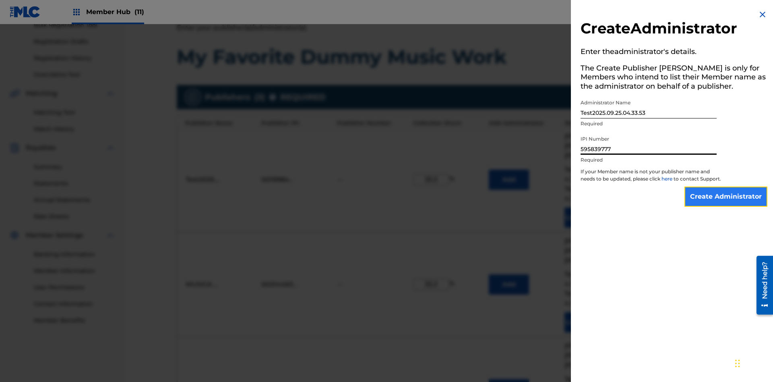
click at [726, 204] on input "Create Administrator" at bounding box center [725, 196] width 83 height 20
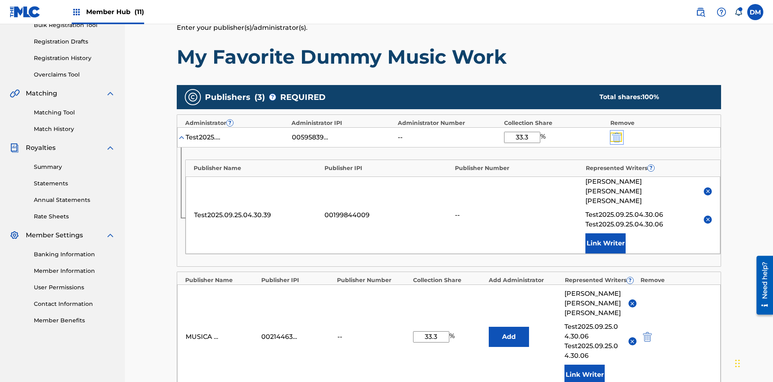
click at [616, 132] on img "submit" at bounding box center [616, 137] width 9 height 10
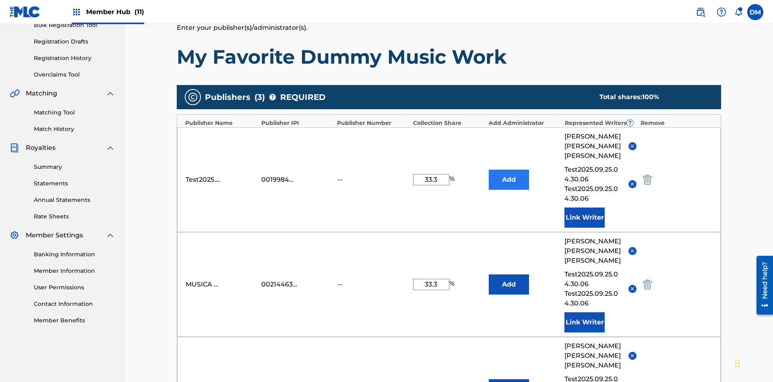
type input "33.3"
click at [509, 169] on button "Add" at bounding box center [509, 179] width 40 height 20
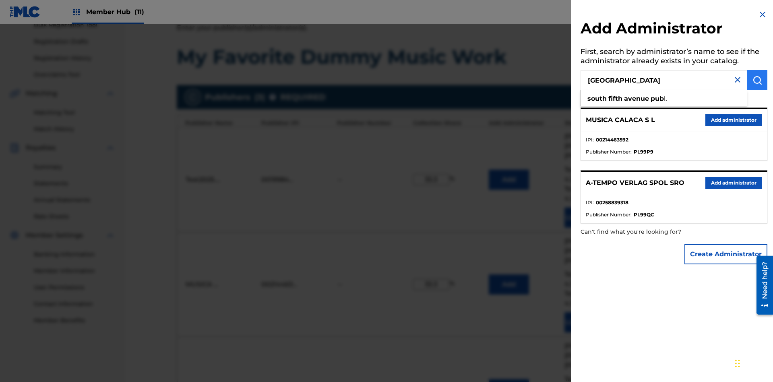
type input "SOUTH FIFTH AVENUE PUB"
click at [757, 80] on img "submit" at bounding box center [757, 80] width 10 height 10
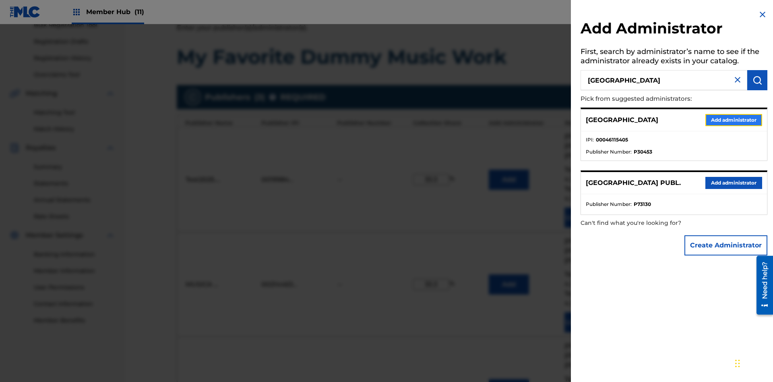
click at [733, 120] on button "Add administrator" at bounding box center [733, 120] width 57 height 12
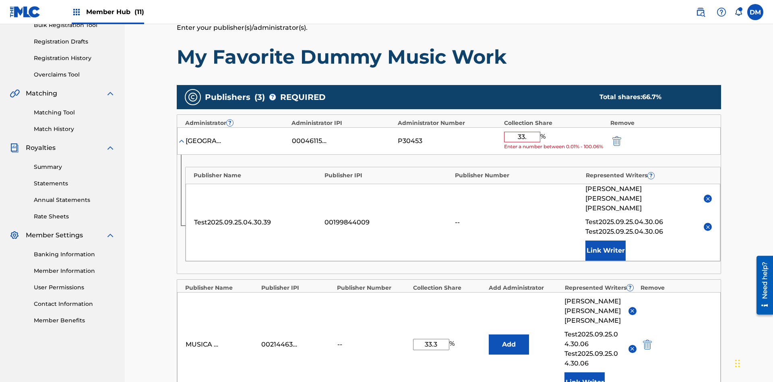
type input "33.3"
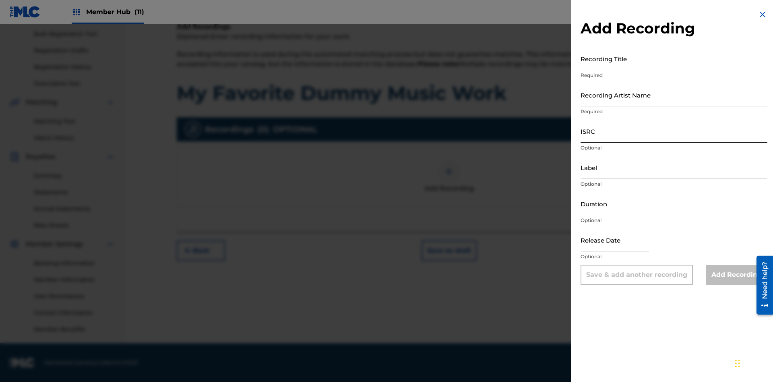
click at [674, 58] on input "Recording Title" at bounding box center [673, 58] width 187 height 23
type input "Best Song Ever"
click at [674, 95] on input "Recording Artist Name" at bounding box center [673, 94] width 187 height 23
type input "Joe Lewis"
click at [674, 131] on input "ISRC" at bounding box center [673, 131] width 187 height 23
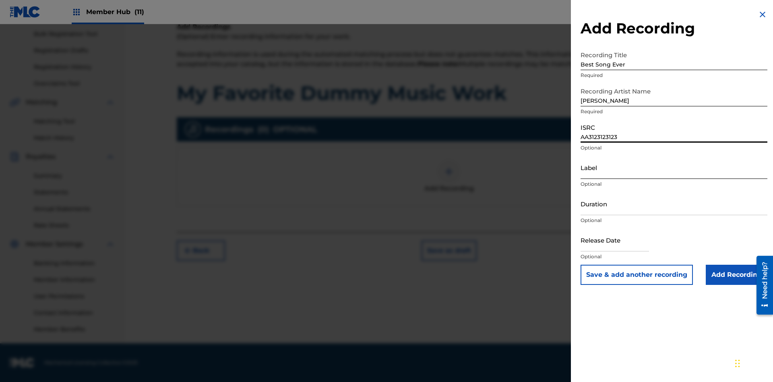
type input "AA3123123123"
click at [674, 167] on input "Label" at bounding box center [673, 167] width 187 height 23
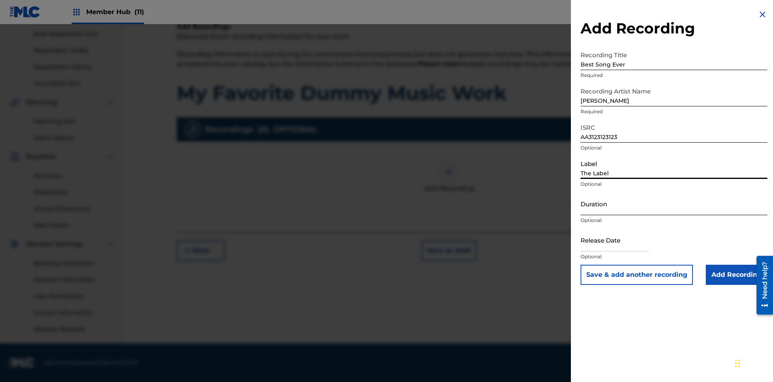
type input "The Label"
click at [674, 203] on input "Duration" at bounding box center [673, 203] width 187 height 23
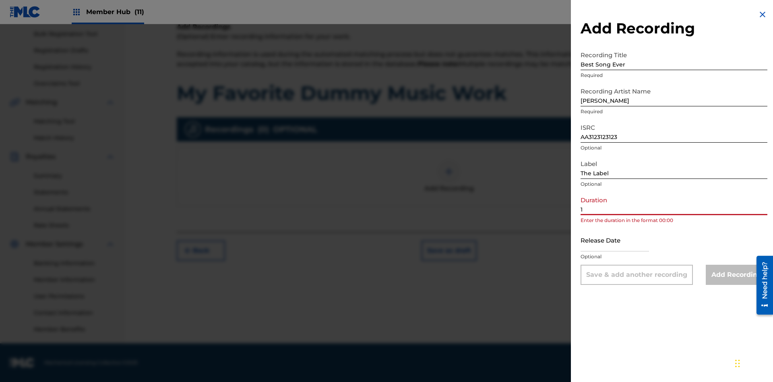
click at [674, 203] on input "1" at bounding box center [673, 203] width 187 height 23
type input "12:25"
click at [621, 240] on input "text" at bounding box center [614, 239] width 68 height 23
select select "3"
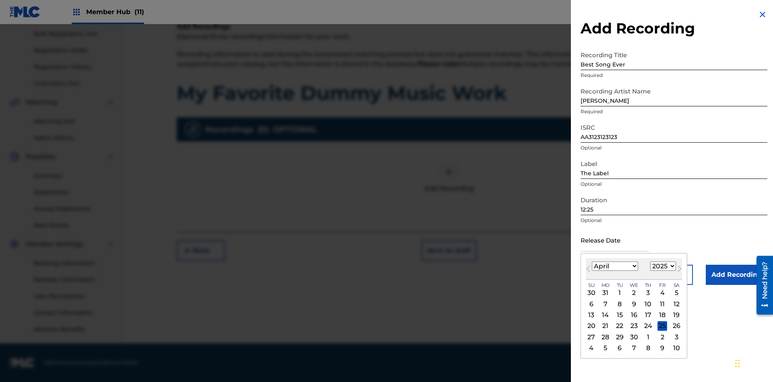
select select "2021"
click at [662, 266] on select "1900 1901 1902 1903 1904 1905 1906 1907 1908 1909 1910 1911 1912 1913 1914 1915…" at bounding box center [663, 265] width 26 height 9
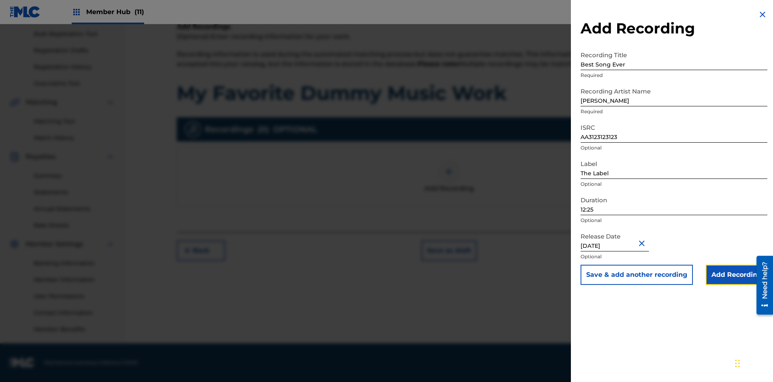
click at [736, 274] on input "Add Recording" at bounding box center [737, 274] width 62 height 20
click at [449, 184] on div at bounding box center [449, 171] width 24 height 24
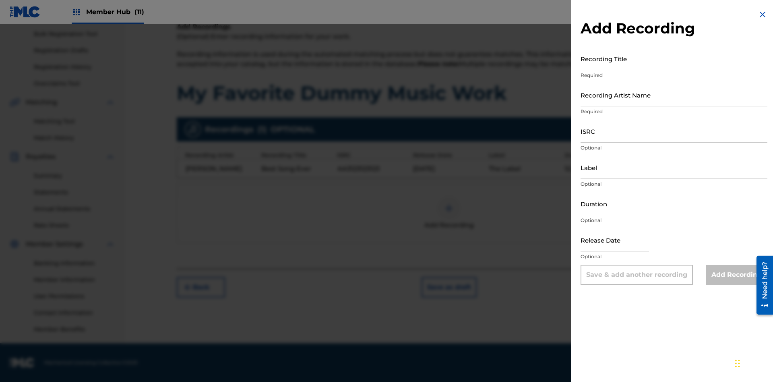
click at [674, 58] on input "Recording Title" at bounding box center [673, 58] width 187 height 23
type input "Even Better song"
click at [674, 95] on input "Recording Artist Name" at bounding box center [673, 94] width 187 height 23
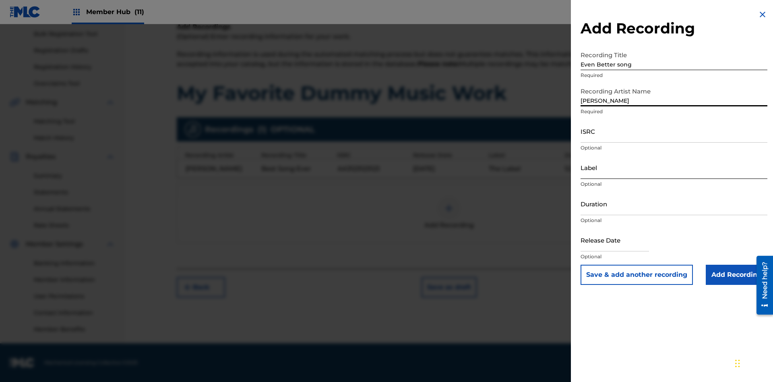
type input "John Smith"
click at [674, 131] on input "ISRC" at bounding box center [673, 131] width 187 height 23
type input "AA3123123123"
click at [674, 167] on input "Label" at bounding box center [673, 167] width 187 height 23
type input "New Label"
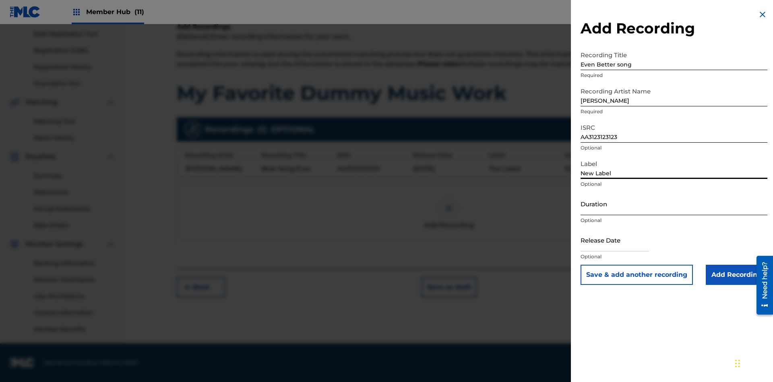
click at [674, 203] on input "Duration" at bounding box center [673, 203] width 187 height 23
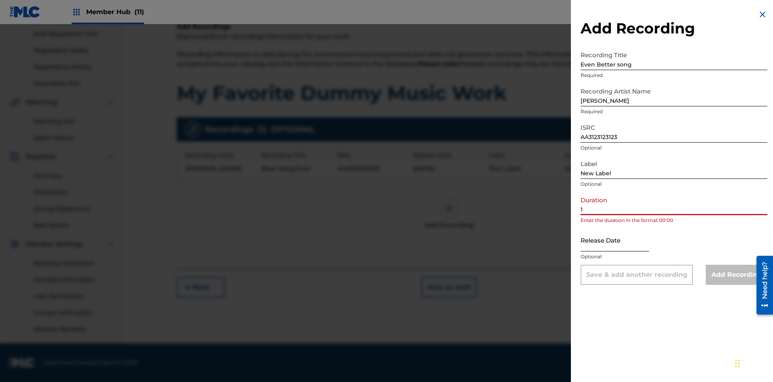
click at [674, 203] on input "1" at bounding box center [673, 203] width 187 height 23
click at [621, 240] on input "text" at bounding box center [614, 239] width 68 height 23
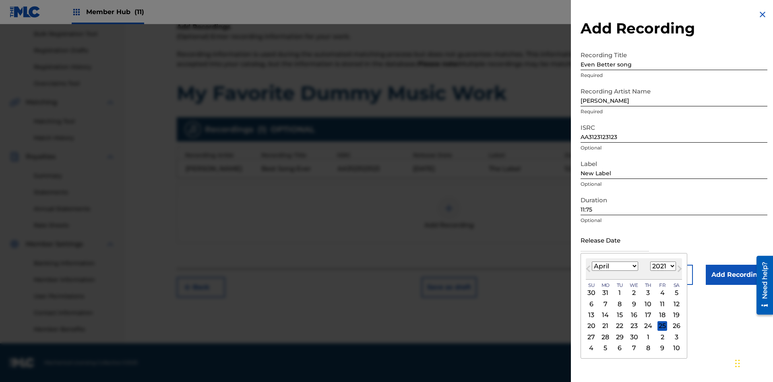
click at [662, 266] on select "1900 1901 1902 1903 1904 1905 1906 1907 1908 1909 1910 1911 1912 1913 1914 1915…" at bounding box center [663, 265] width 26 height 9
click at [736, 274] on input "Add Recording" at bounding box center [737, 274] width 62 height 20
click at [449, 213] on div at bounding box center [449, 208] width 24 height 24
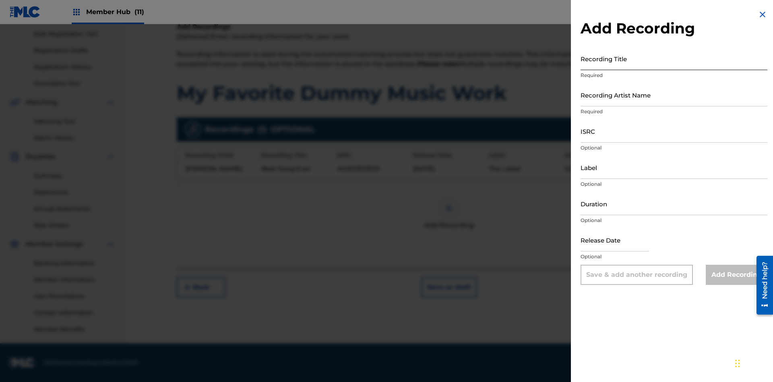
click at [674, 58] on input "Recording Title" at bounding box center [673, 58] width 187 height 23
type input "Smells Like Teen Spirit"
click at [674, 95] on input "Recording Artist Name" at bounding box center [673, 94] width 187 height 23
type input "Nirvana"
click at [674, 131] on input "ISRC" at bounding box center [673, 131] width 187 height 23
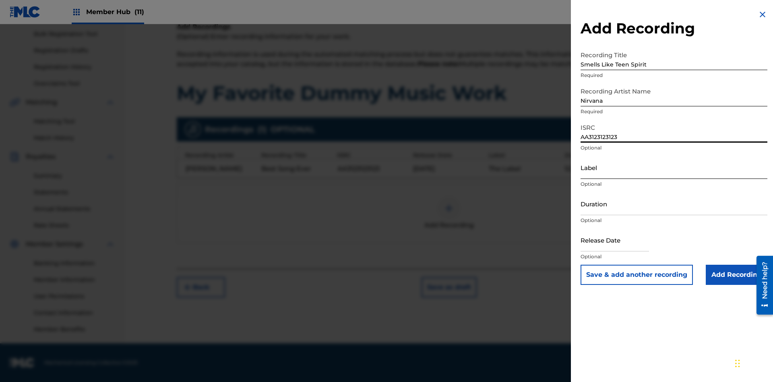
type input "AA3123123123"
click at [674, 167] on input "Label" at bounding box center [673, 167] width 187 height 23
type input "The Label"
click at [674, 203] on input "Duration" at bounding box center [673, 203] width 187 height 23
type input "1"
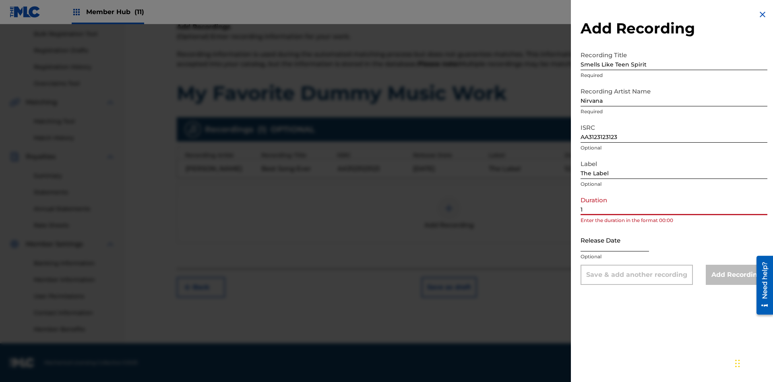
click at [674, 203] on input "1" at bounding box center [673, 203] width 187 height 23
click at [621, 240] on input "text" at bounding box center [614, 239] width 68 height 23
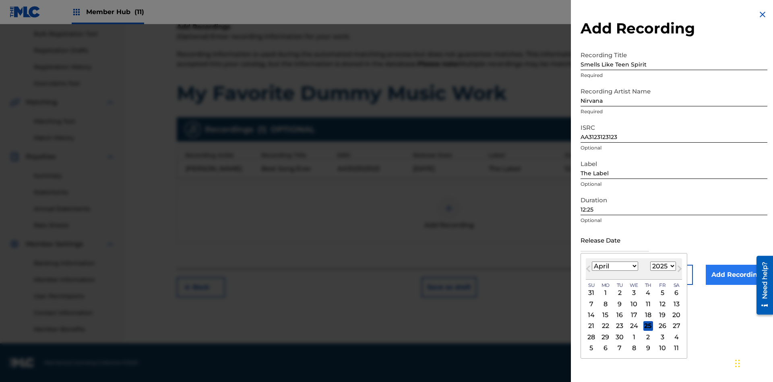
click at [662, 266] on select "1900 1901 1902 1903 1904 1905 1906 1907 1908 1909 1910 1911 1912 1913 1914 1915…" at bounding box center [663, 265] width 26 height 9
click at [736, 274] on input "Add Recording" at bounding box center [737, 274] width 62 height 20
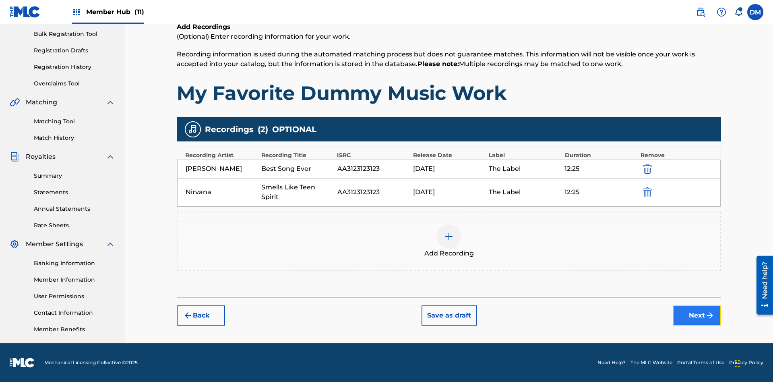
click at [697, 315] on button "Next" at bounding box center [697, 315] width 48 height 20
